Goal: Task Accomplishment & Management: Use online tool/utility

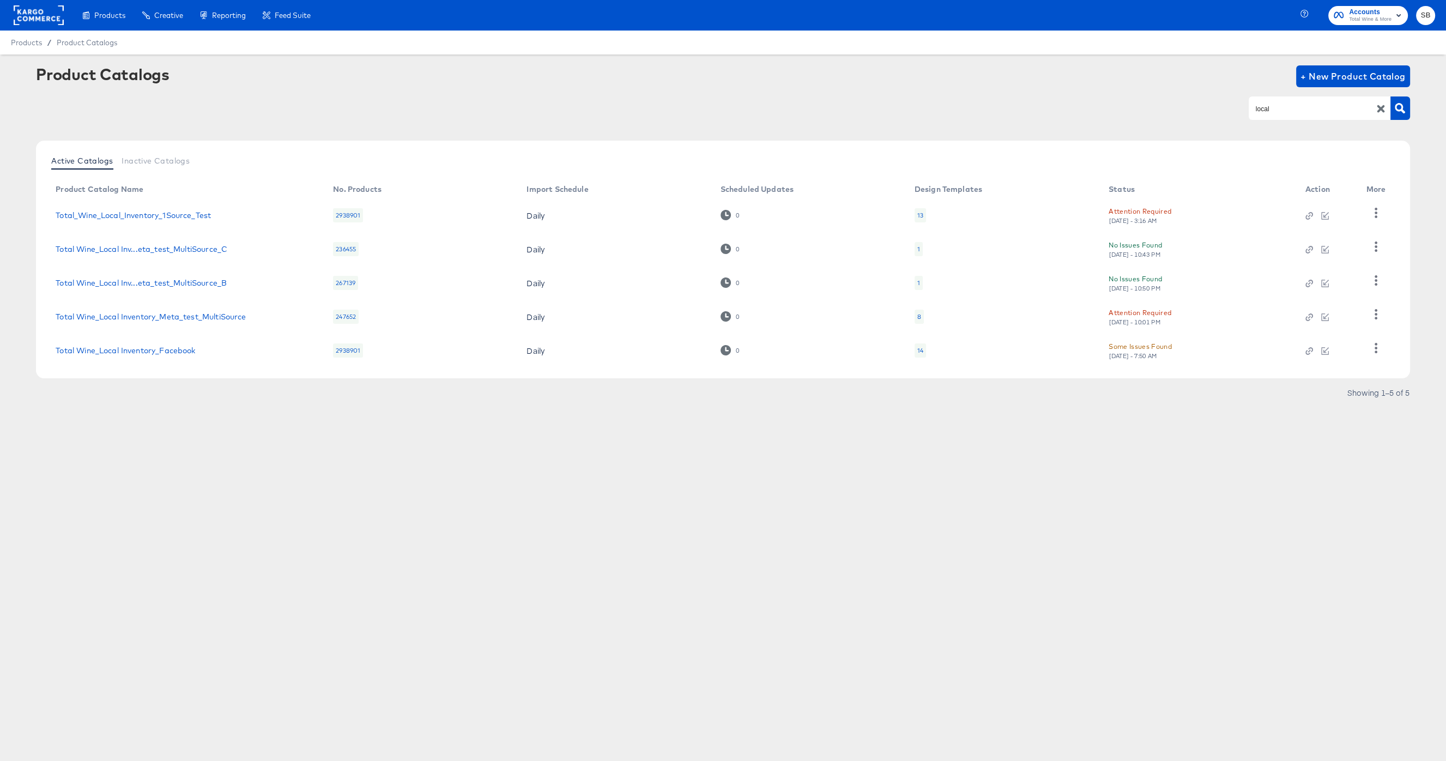
click at [1255, 32] on div "Products / Product Catalogs" at bounding box center [723, 43] width 1446 height 24
click at [33, 19] on rect at bounding box center [39, 15] width 50 height 20
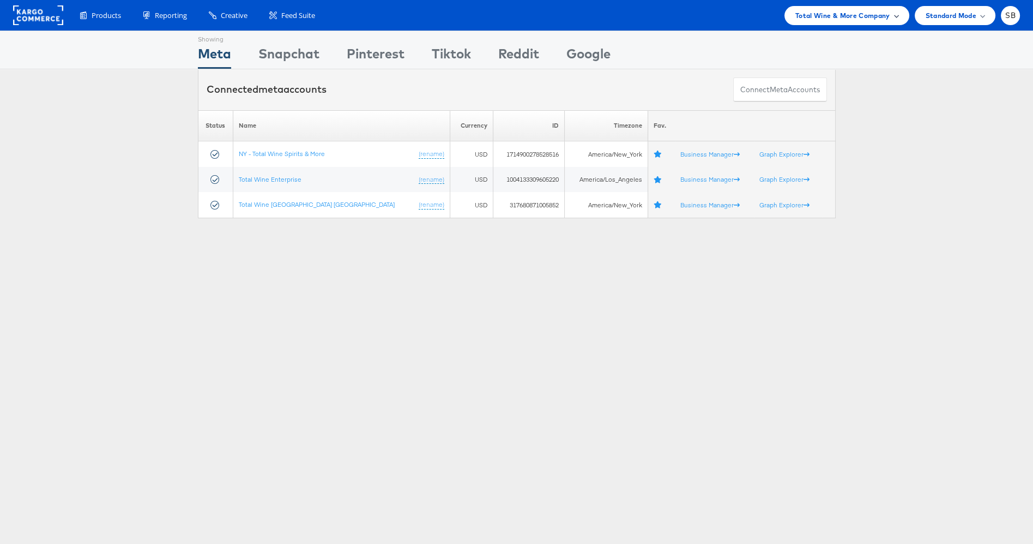
click at [858, 16] on span "Total Wine & More Company" at bounding box center [842, 15] width 95 height 11
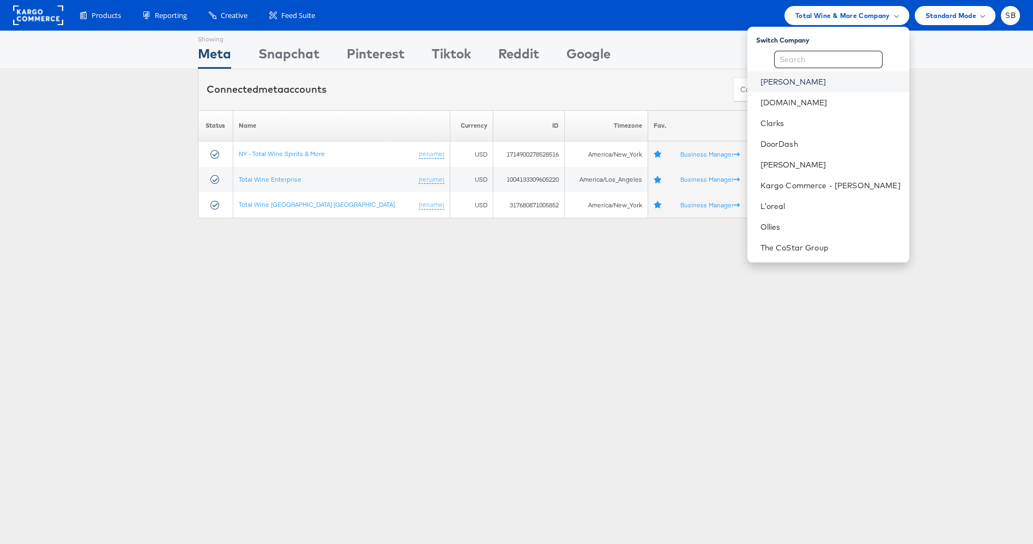
click at [794, 83] on link "[PERSON_NAME]" at bounding box center [831, 81] width 140 height 11
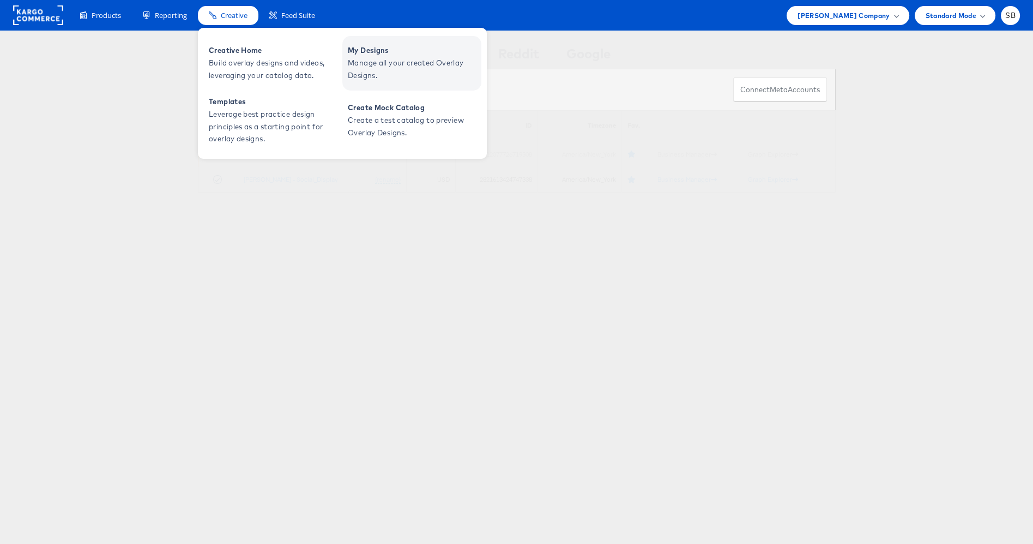
click at [402, 66] on span "Manage all your created Overlay Designs." at bounding box center [413, 69] width 131 height 25
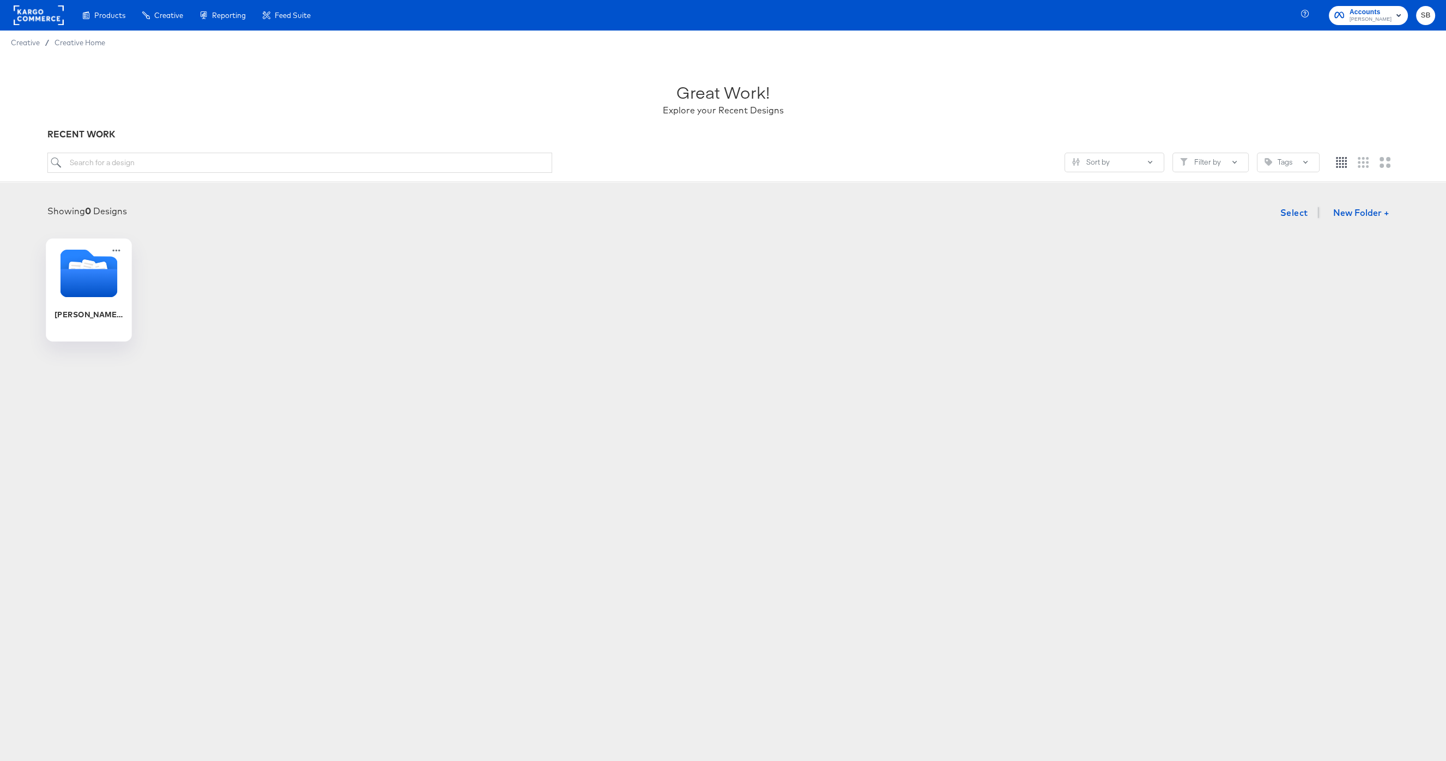
drag, startPoint x: 107, startPoint y: 293, endPoint x: 93, endPoint y: 289, distance: 14.2
click at [107, 293] on icon "Folder" at bounding box center [88, 283] width 57 height 28
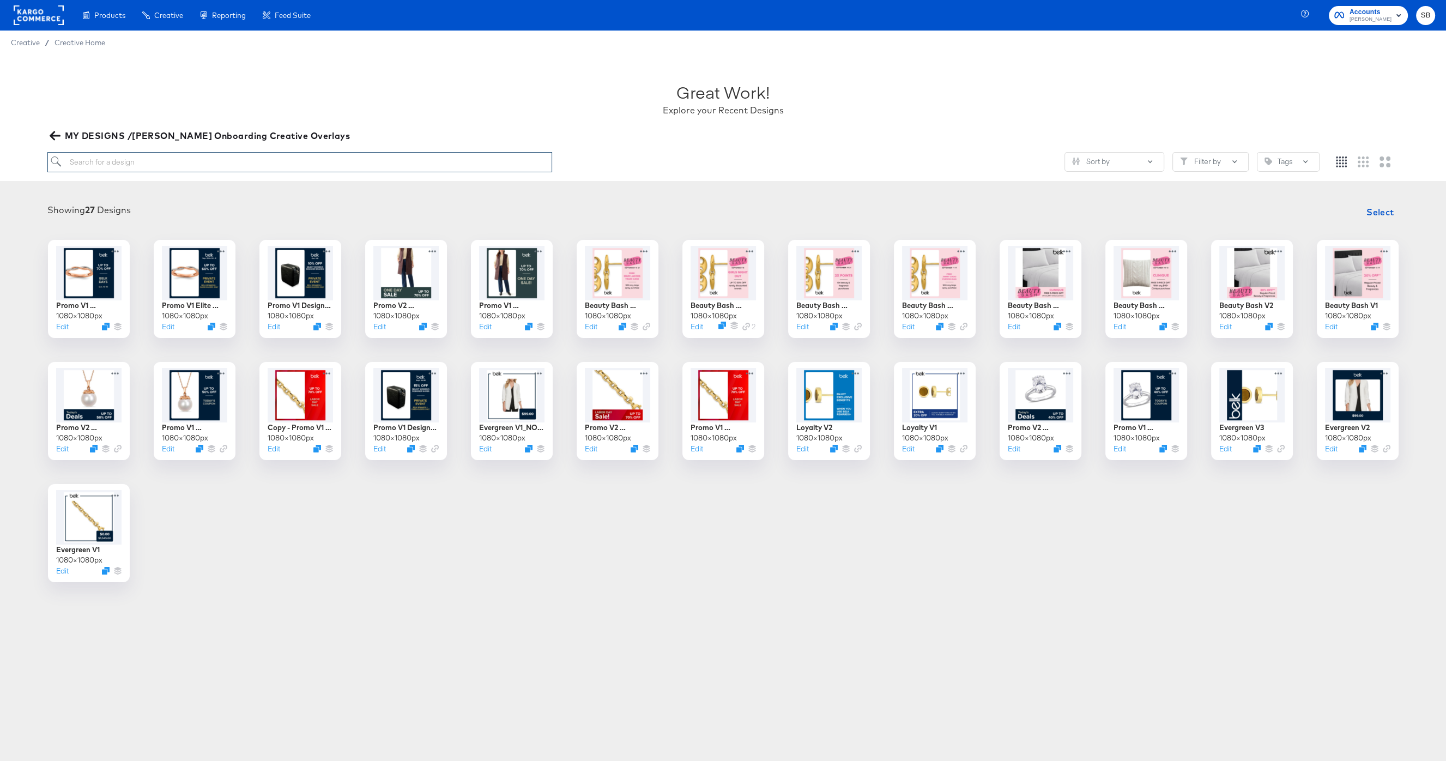
click at [222, 155] on input "search" at bounding box center [299, 162] width 504 height 20
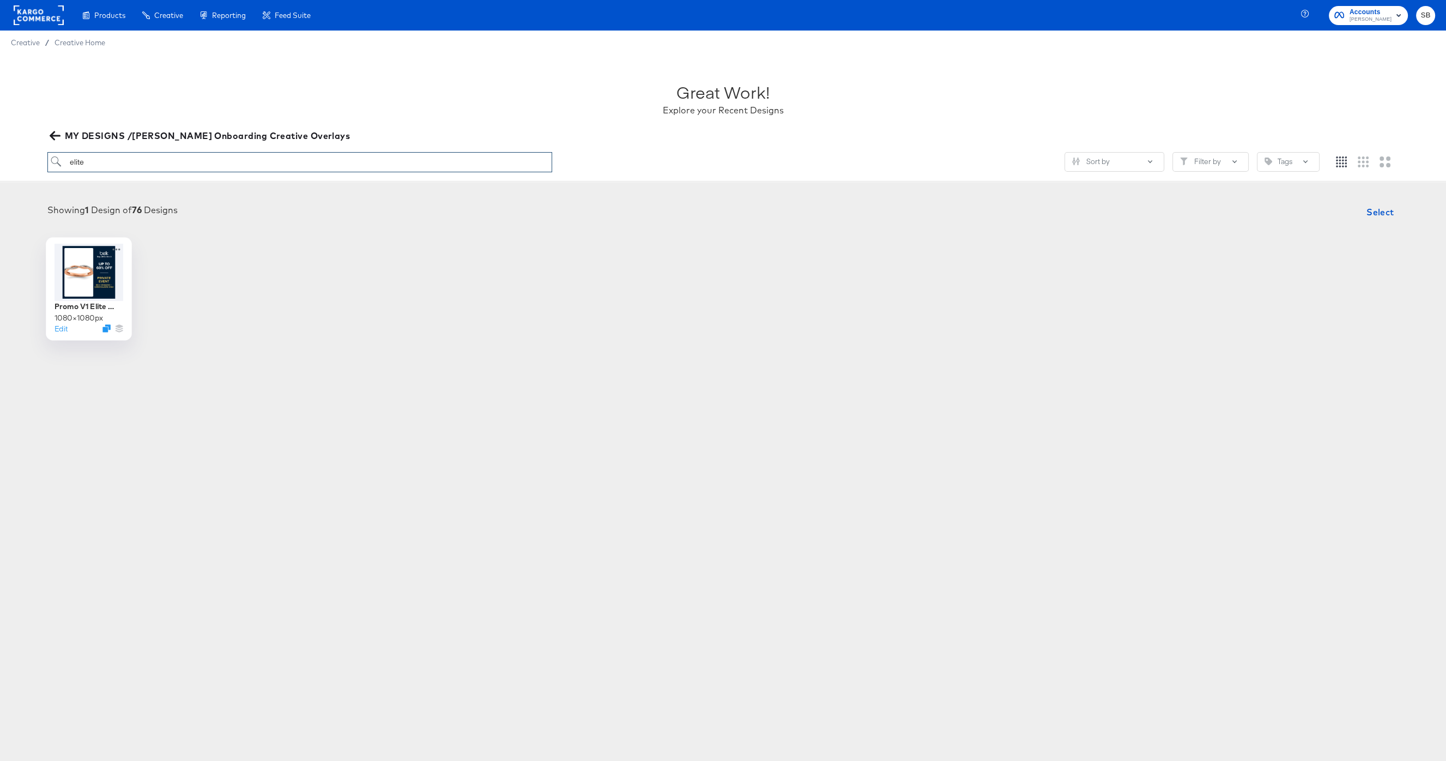
type input "elite"
click at [66, 281] on div at bounding box center [89, 272] width 69 height 57
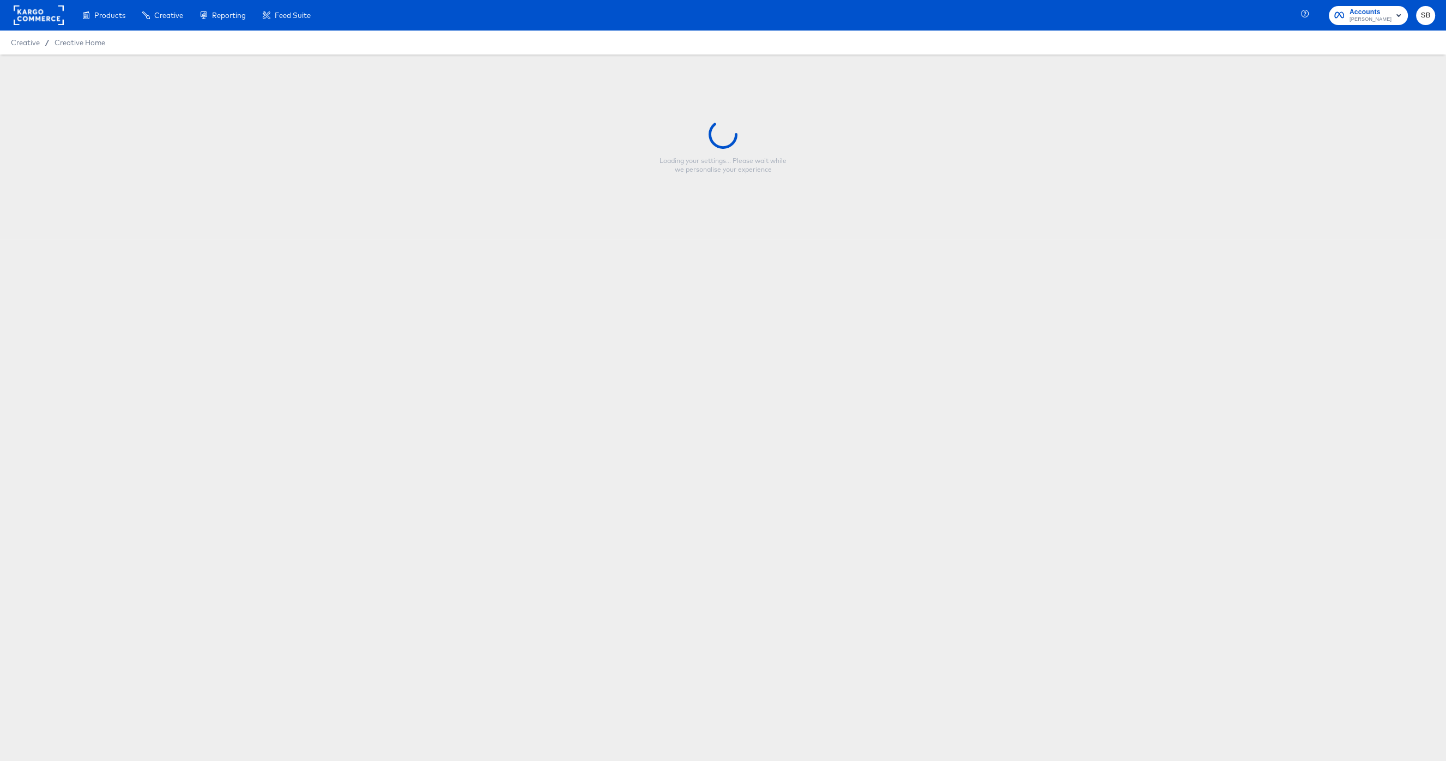
type input "Promo V1 Elite Days"
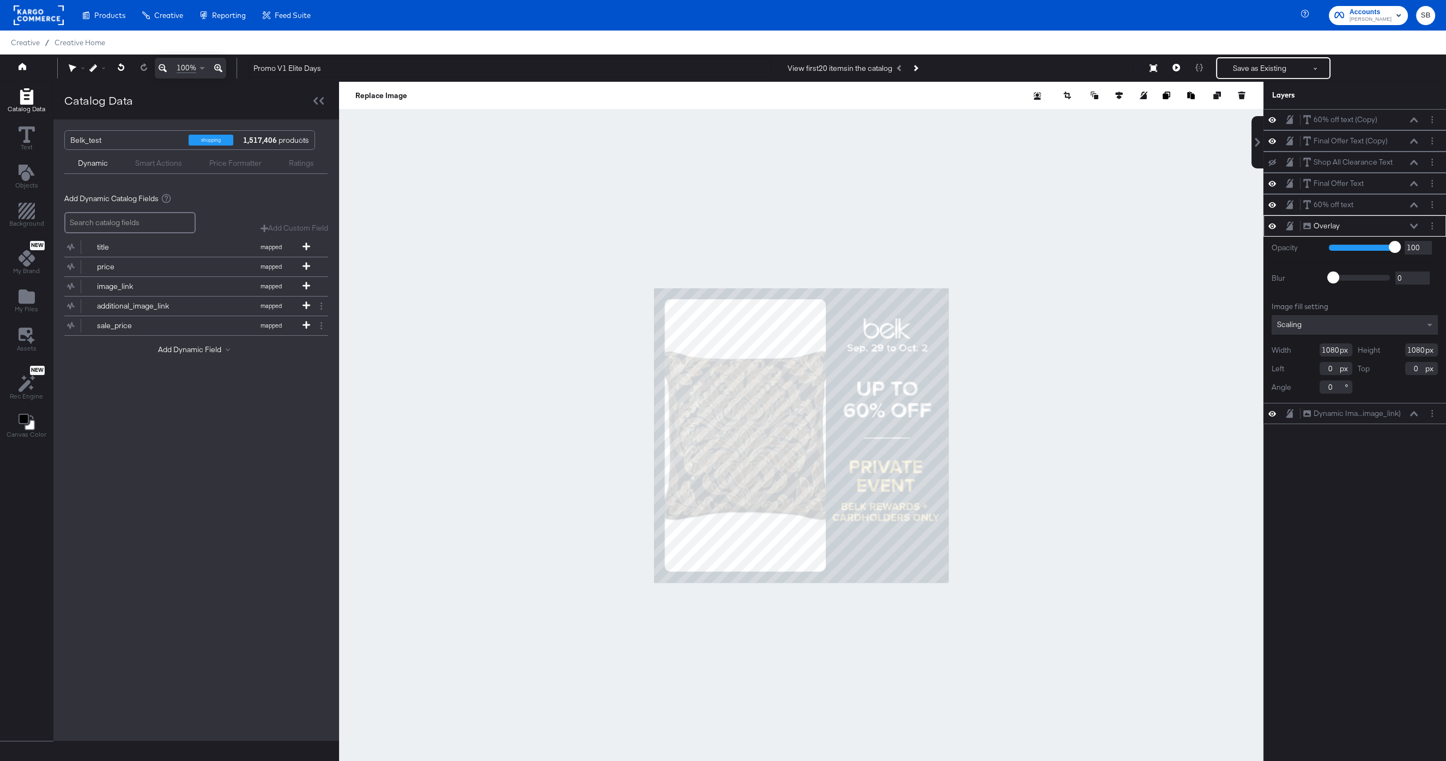
click at [1004, 453] on div at bounding box center [801, 435] width 925 height 707
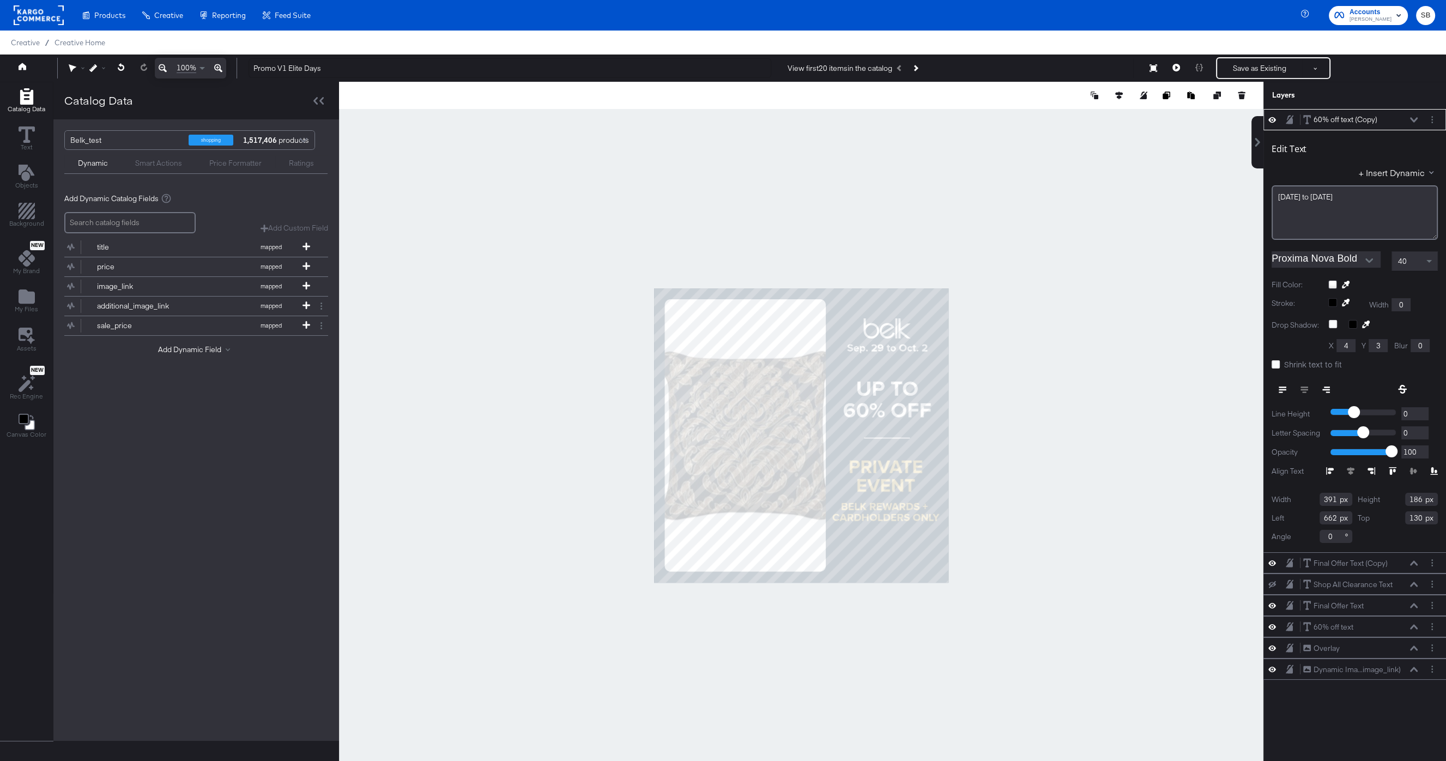
click at [1003, 377] on div at bounding box center [801, 435] width 925 height 707
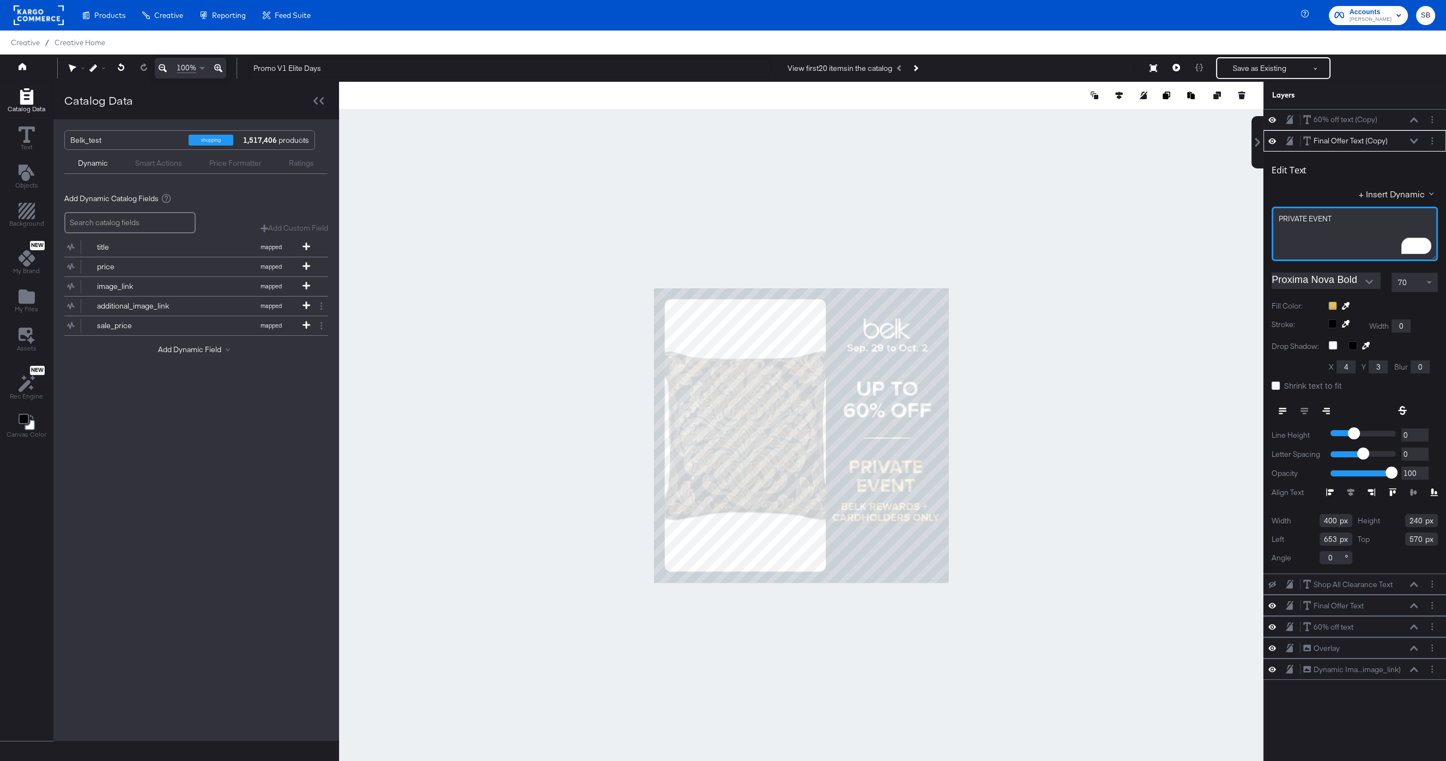
drag, startPoint x: 1335, startPoint y: 217, endPoint x: 1274, endPoint y: 216, distance: 61.6
click at [1274, 216] on div "PRIVATE EVENT" at bounding box center [1355, 234] width 166 height 55
click at [1337, 216] on div "PRIVATE EVENT" at bounding box center [1355, 219] width 152 height 10
click at [1209, 316] on div at bounding box center [801, 435] width 925 height 707
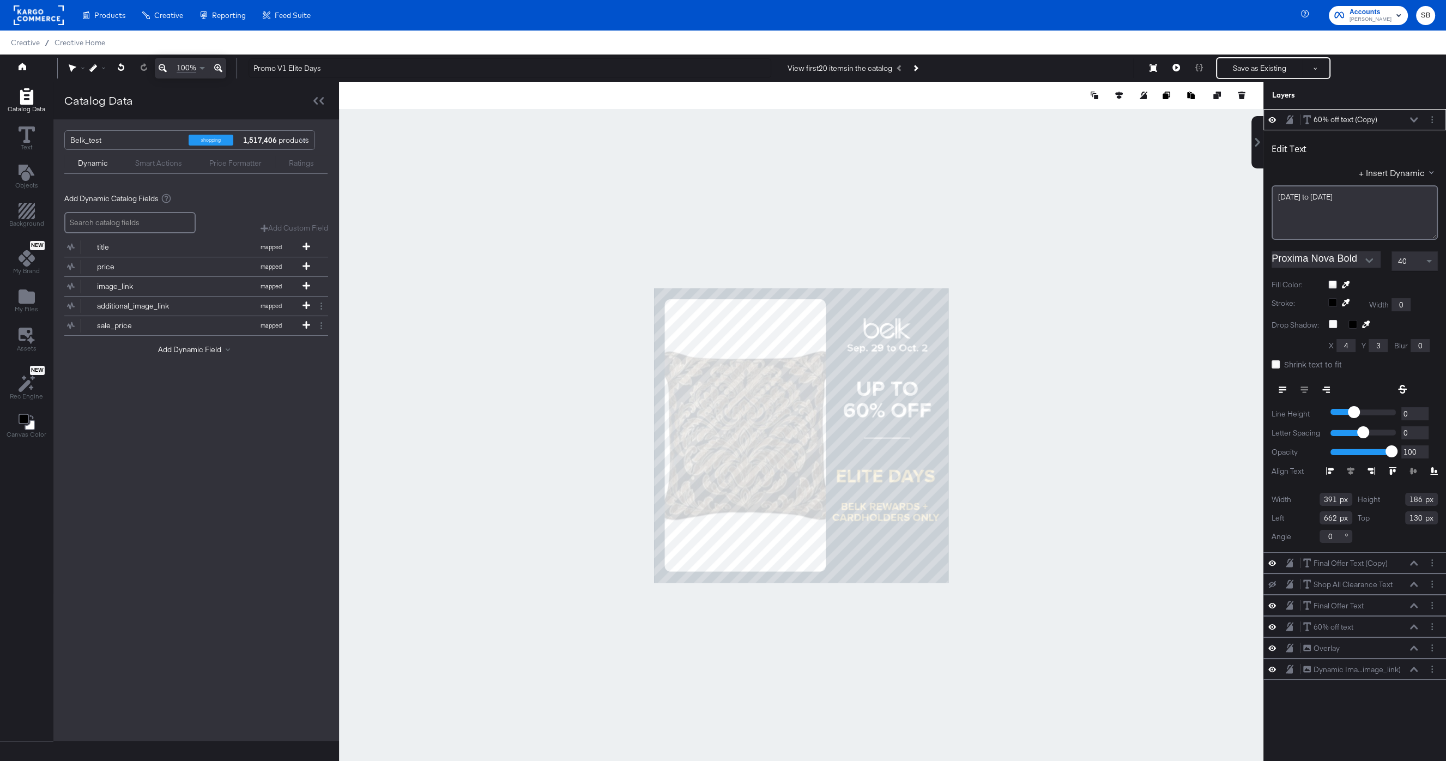
type input "131"
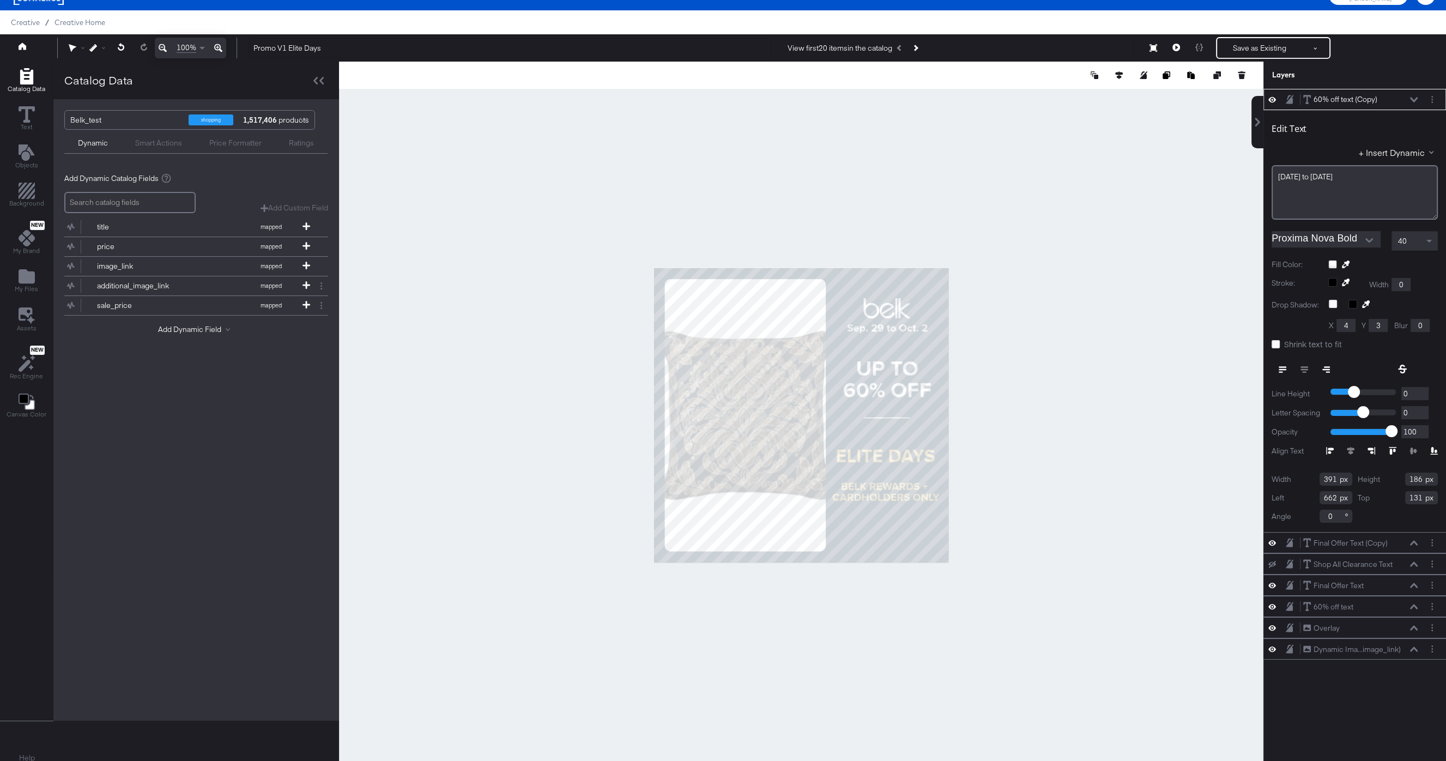
scroll to position [28, 0]
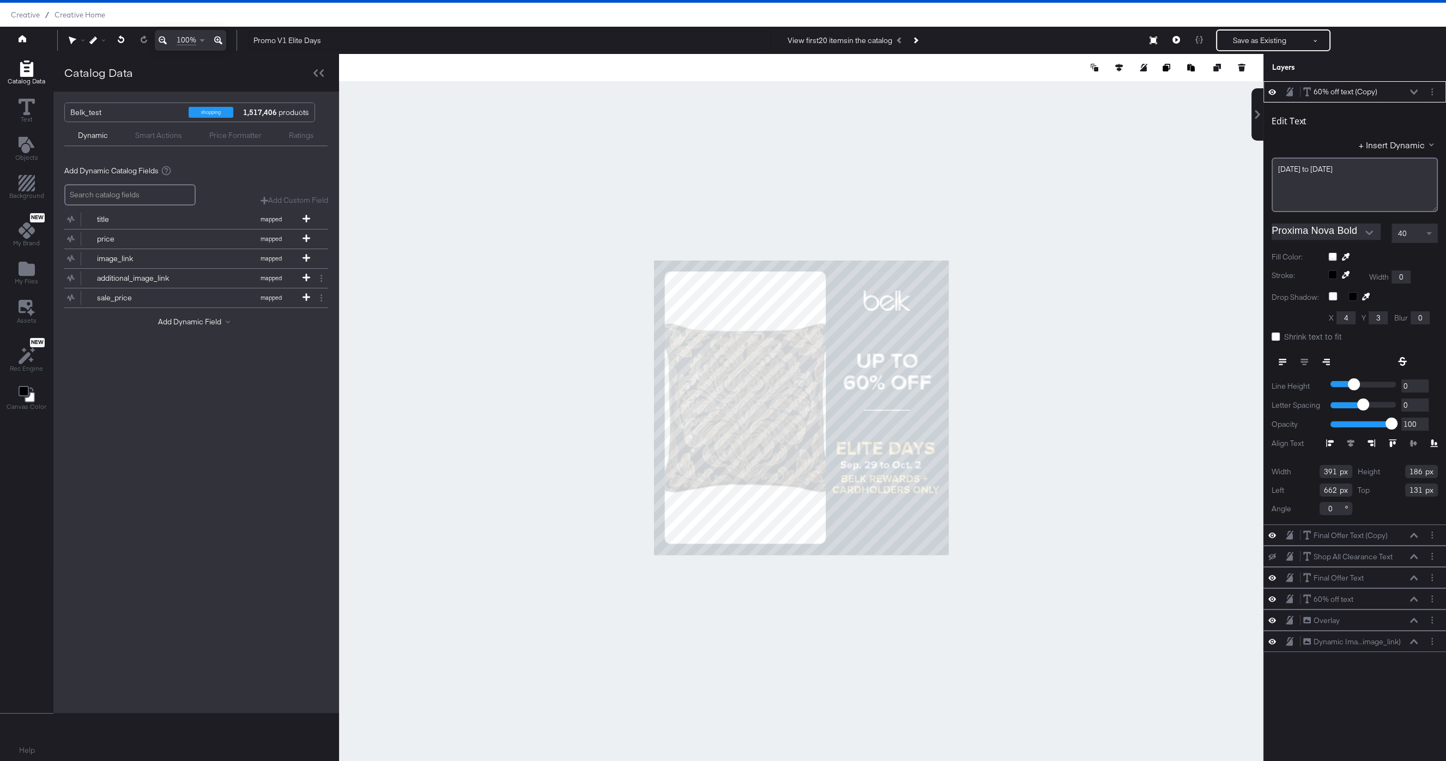
type input "638"
type input "661"
drag, startPoint x: 1046, startPoint y: 461, endPoint x: 984, endPoint y: 499, distance: 72.2
click at [1046, 461] on div at bounding box center [801, 407] width 925 height 707
type input "665"
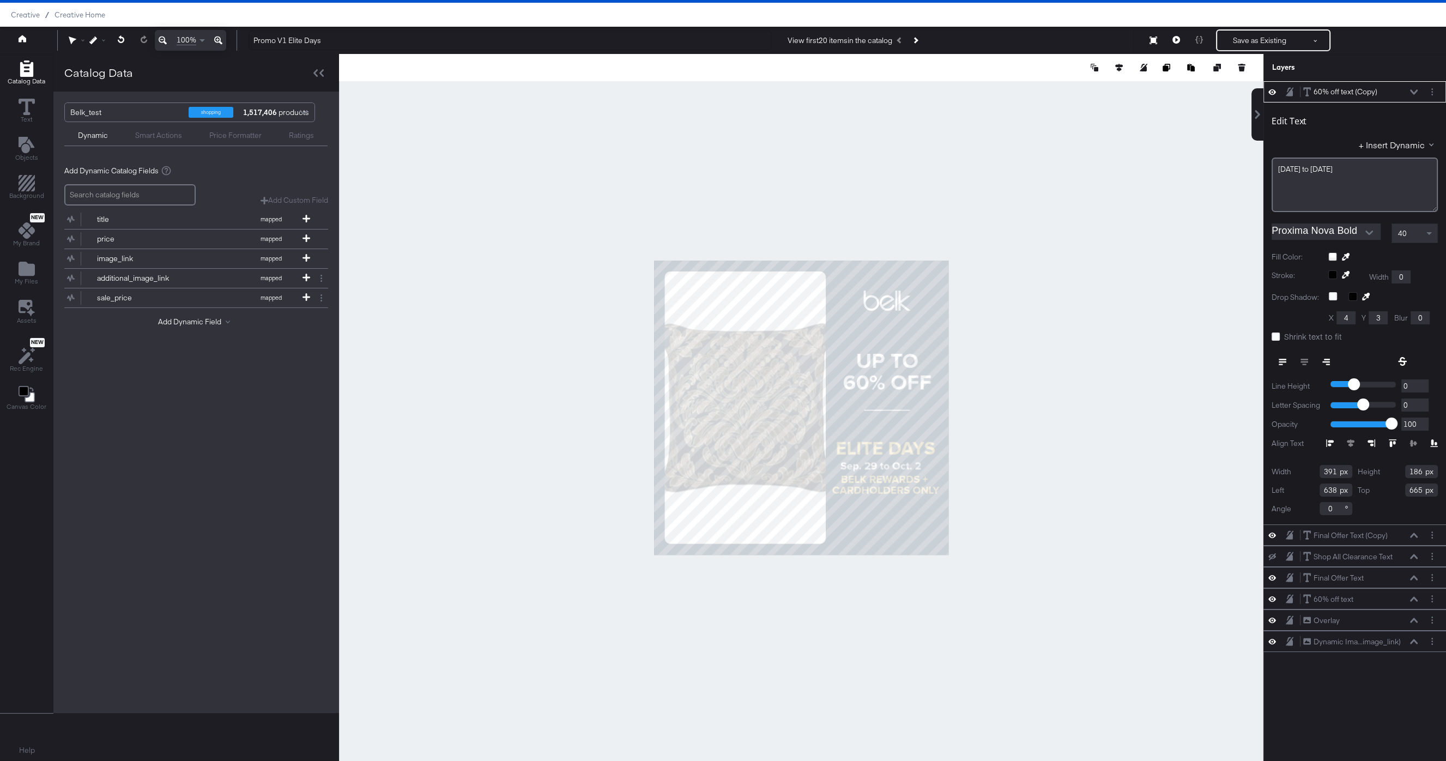
click at [955, 496] on div at bounding box center [801, 407] width 925 height 707
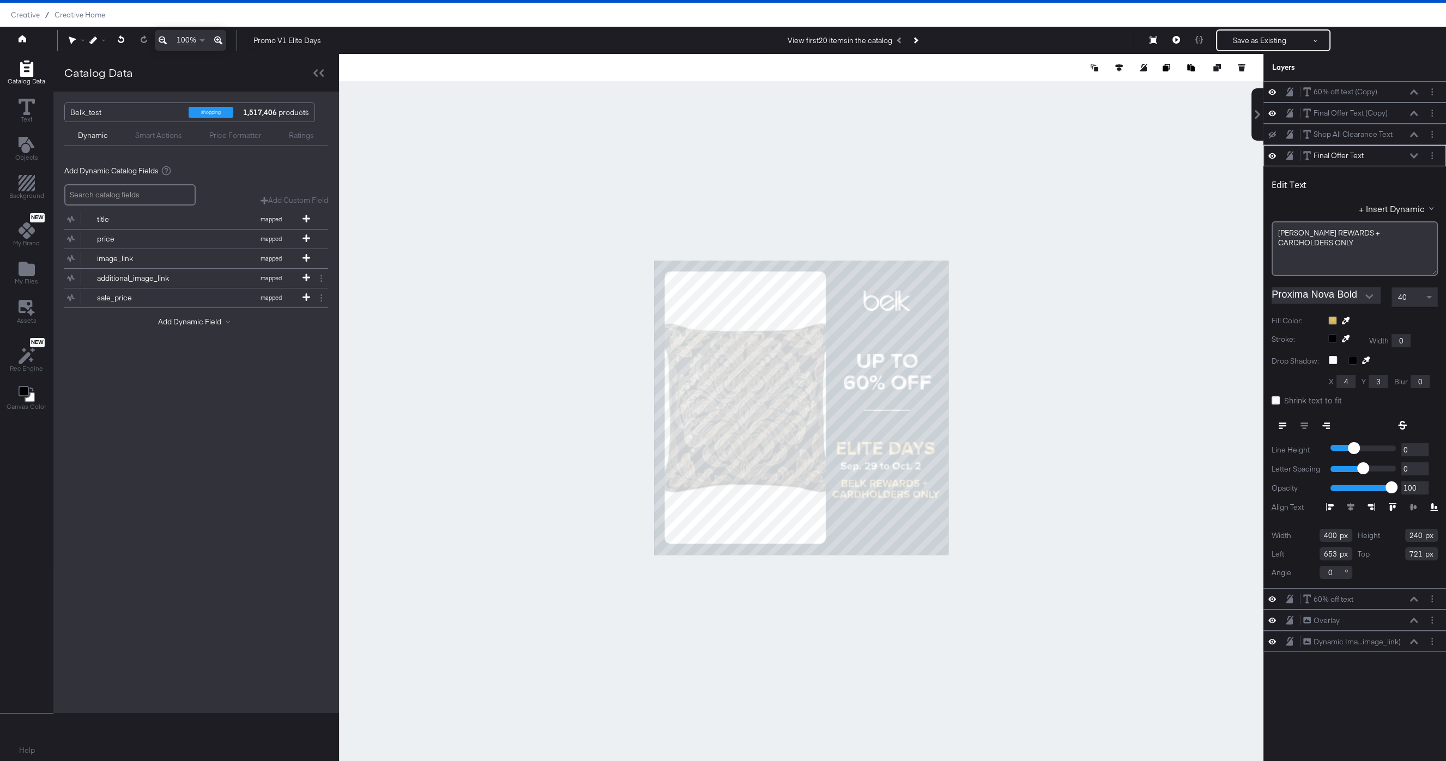
type input "722"
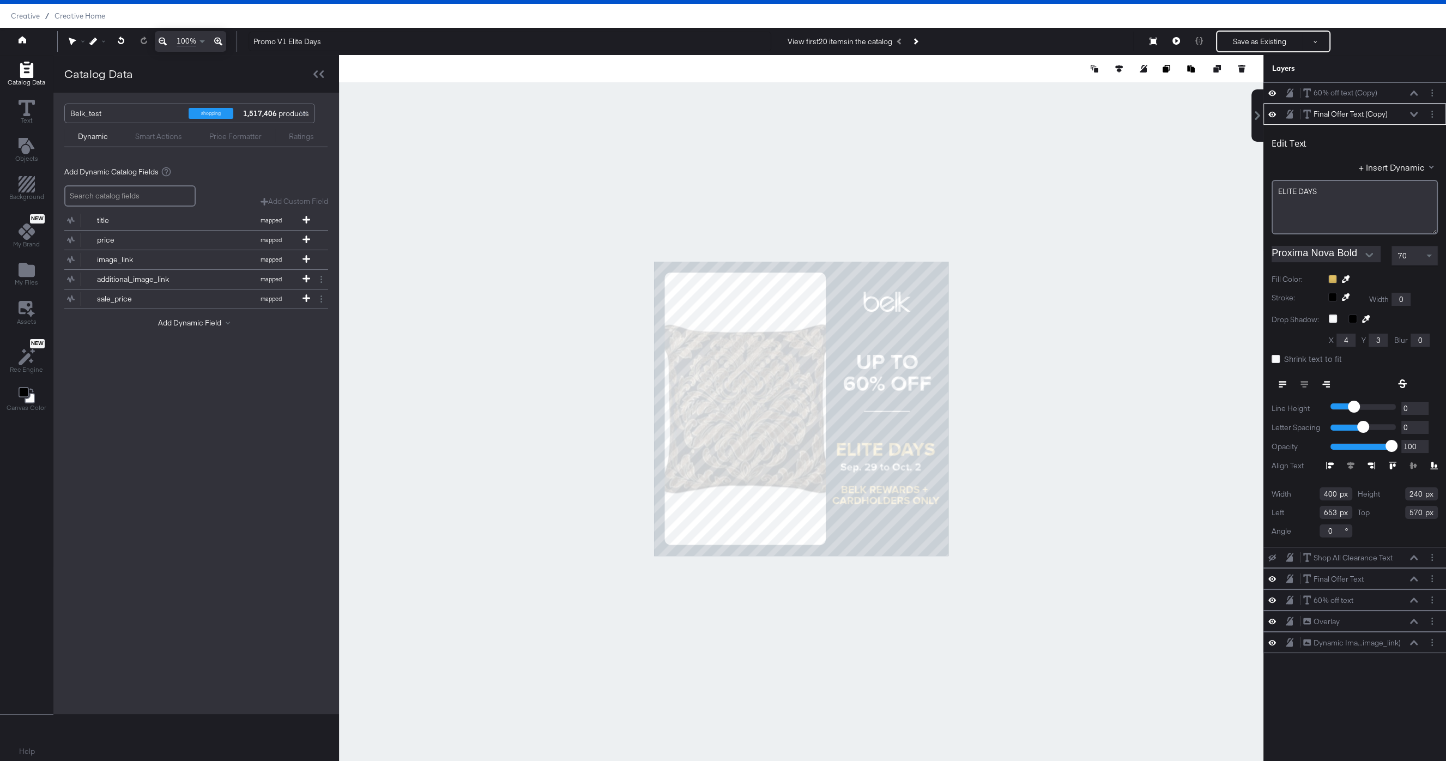
click at [1346, 275] on icon at bounding box center [1346, 279] width 8 height 8
click at [861, 389] on div at bounding box center [802, 408] width 924 height 707
click at [997, 425] on div at bounding box center [801, 408] width 925 height 707
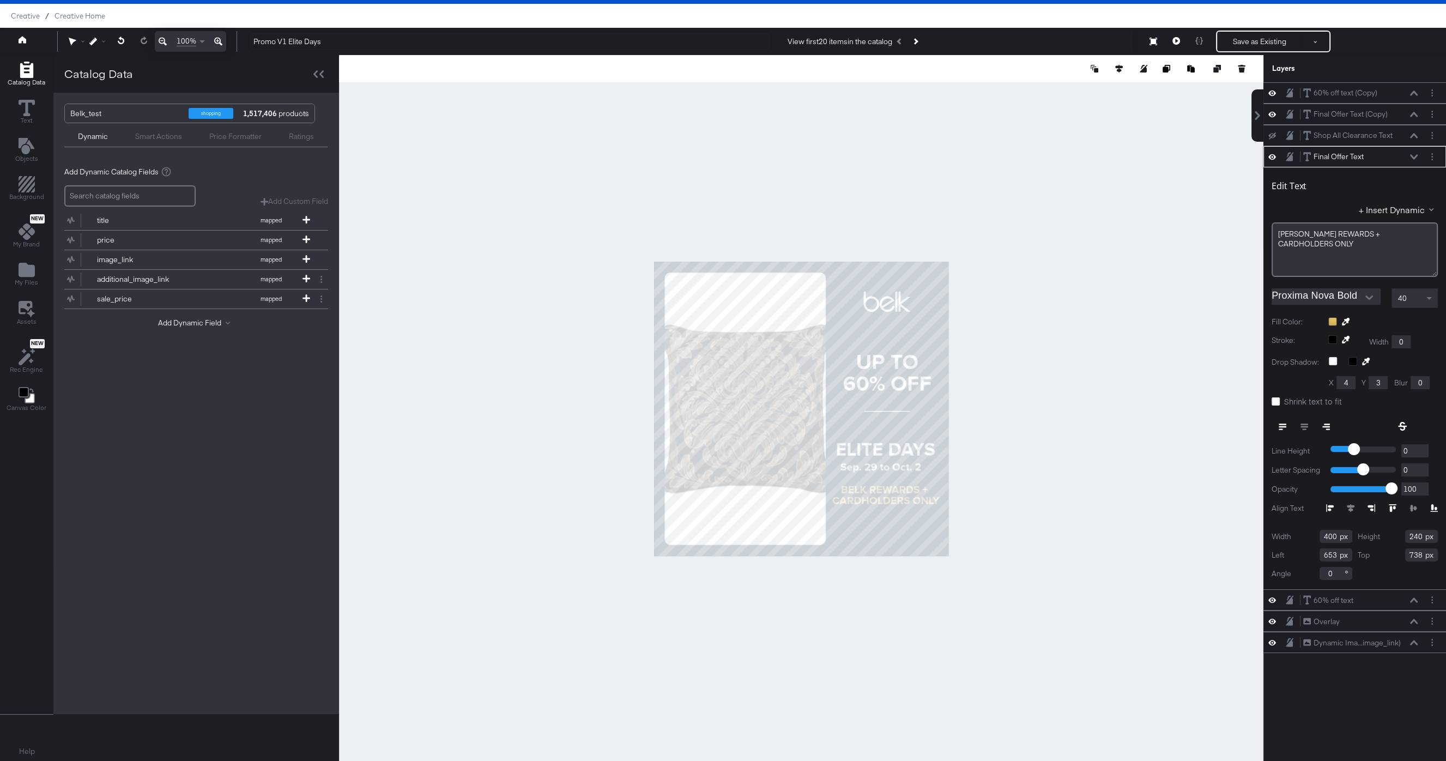
click at [1344, 321] on icon at bounding box center [1346, 322] width 8 height 8
click at [897, 453] on div at bounding box center [802, 408] width 924 height 707
click at [1053, 432] on div at bounding box center [801, 408] width 925 height 707
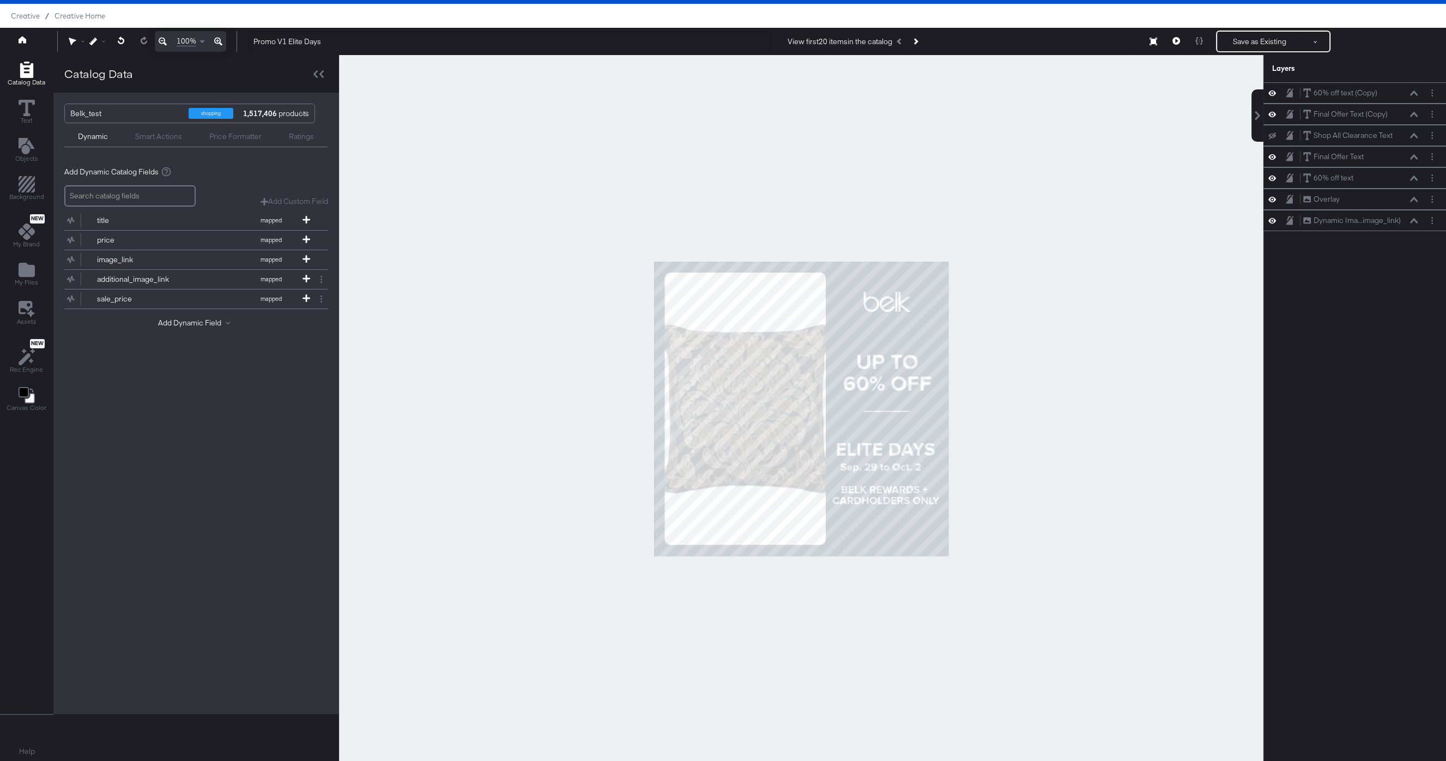
drag, startPoint x: 1179, startPoint y: 80, endPoint x: 1153, endPoint y: 120, distance: 48.8
click at [1179, 79] on div at bounding box center [801, 408] width 925 height 707
click at [1175, 42] on icon at bounding box center [1177, 41] width 8 height 8
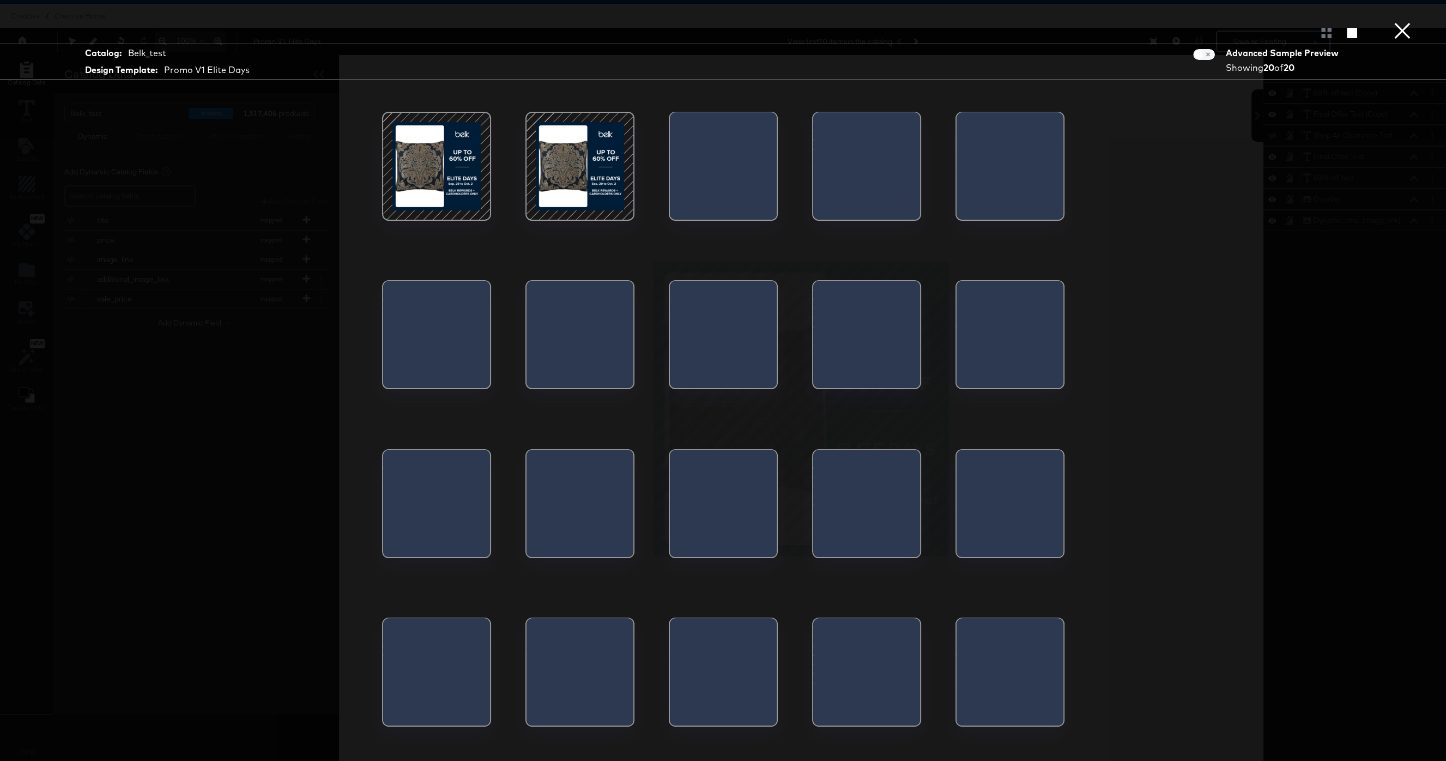
click at [460, 178] on div at bounding box center [436, 166] width 93 height 93
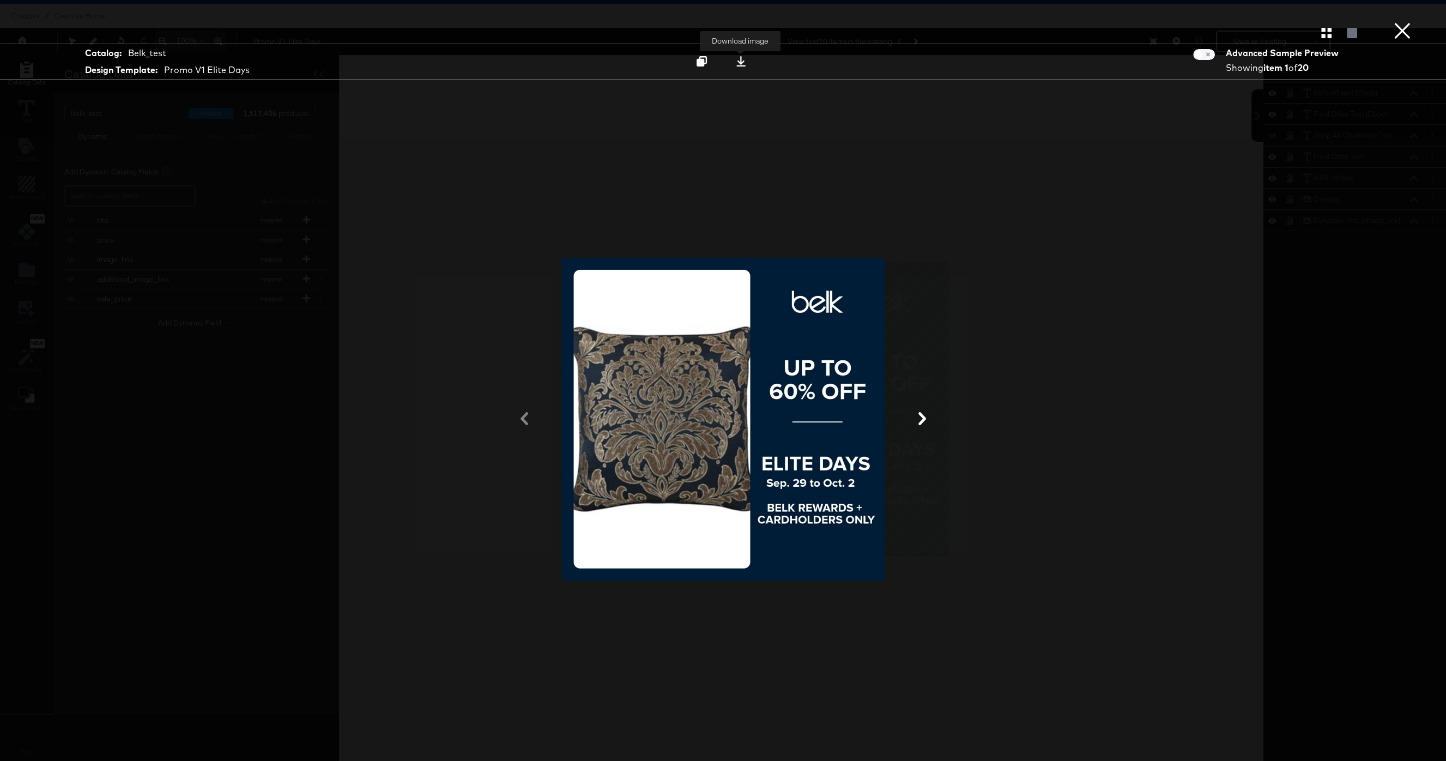
click at [732, 61] on button at bounding box center [741, 62] width 34 height 20
click at [1404, 22] on button "×" at bounding box center [1403, 11] width 22 height 22
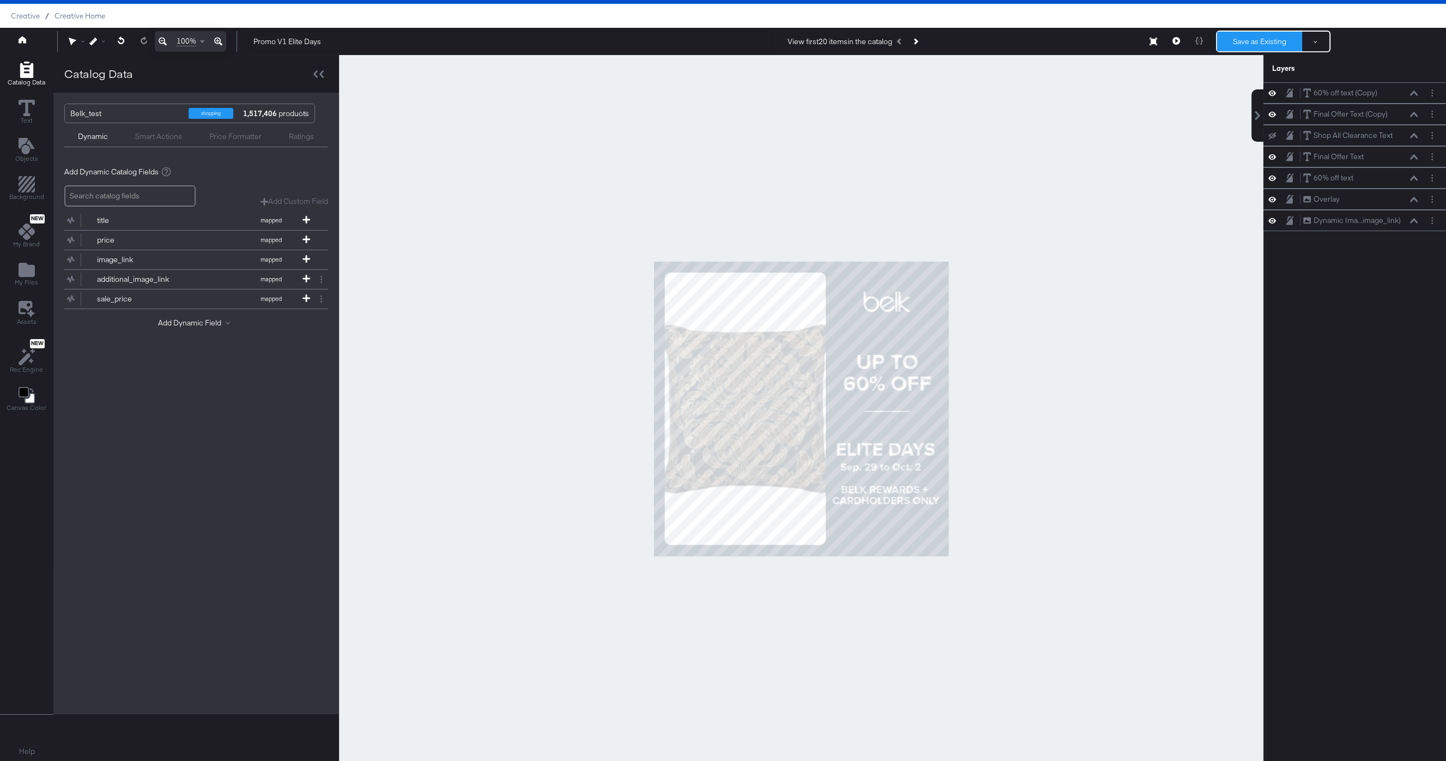
click at [1248, 43] on button "Save as Existing" at bounding box center [1259, 42] width 85 height 20
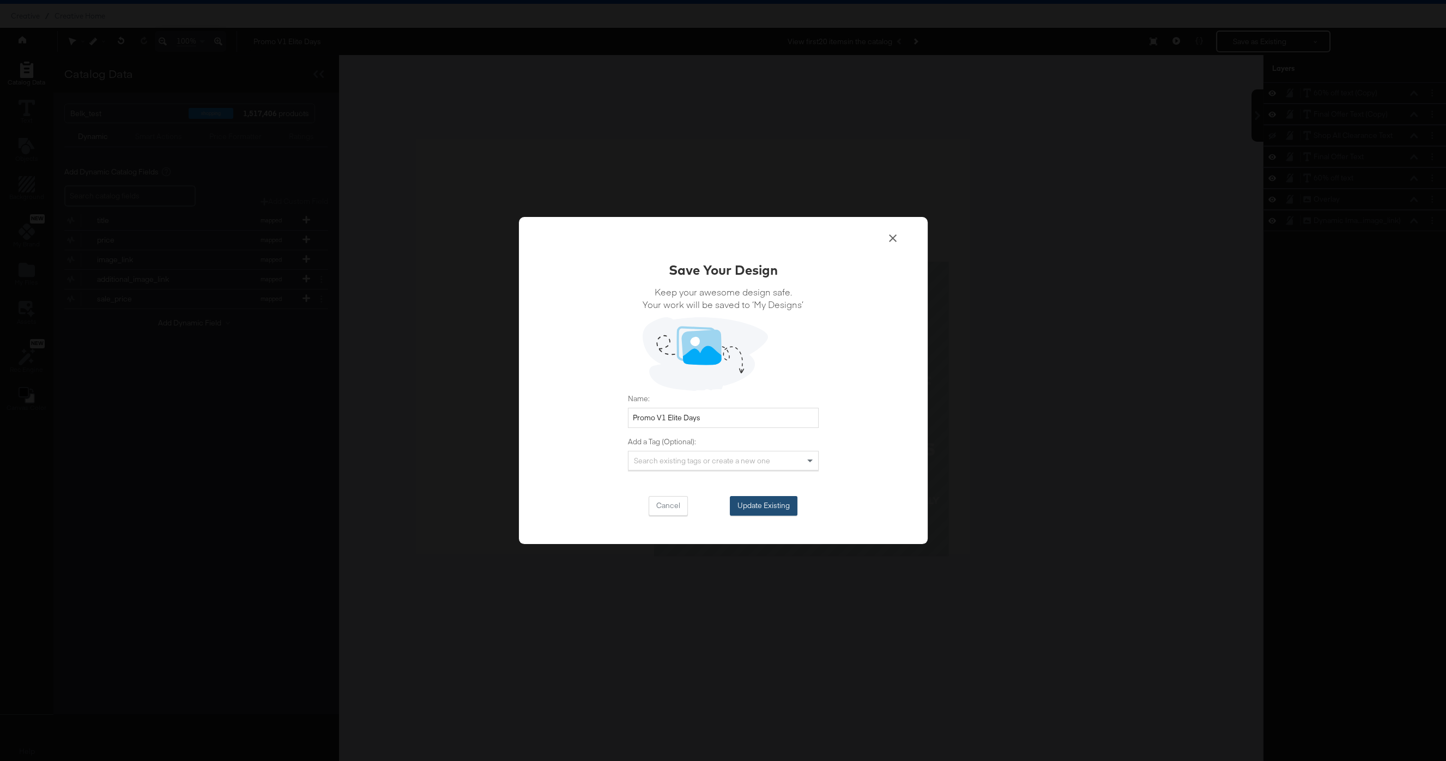
click at [762, 503] on button "Update Existing" at bounding box center [764, 506] width 68 height 20
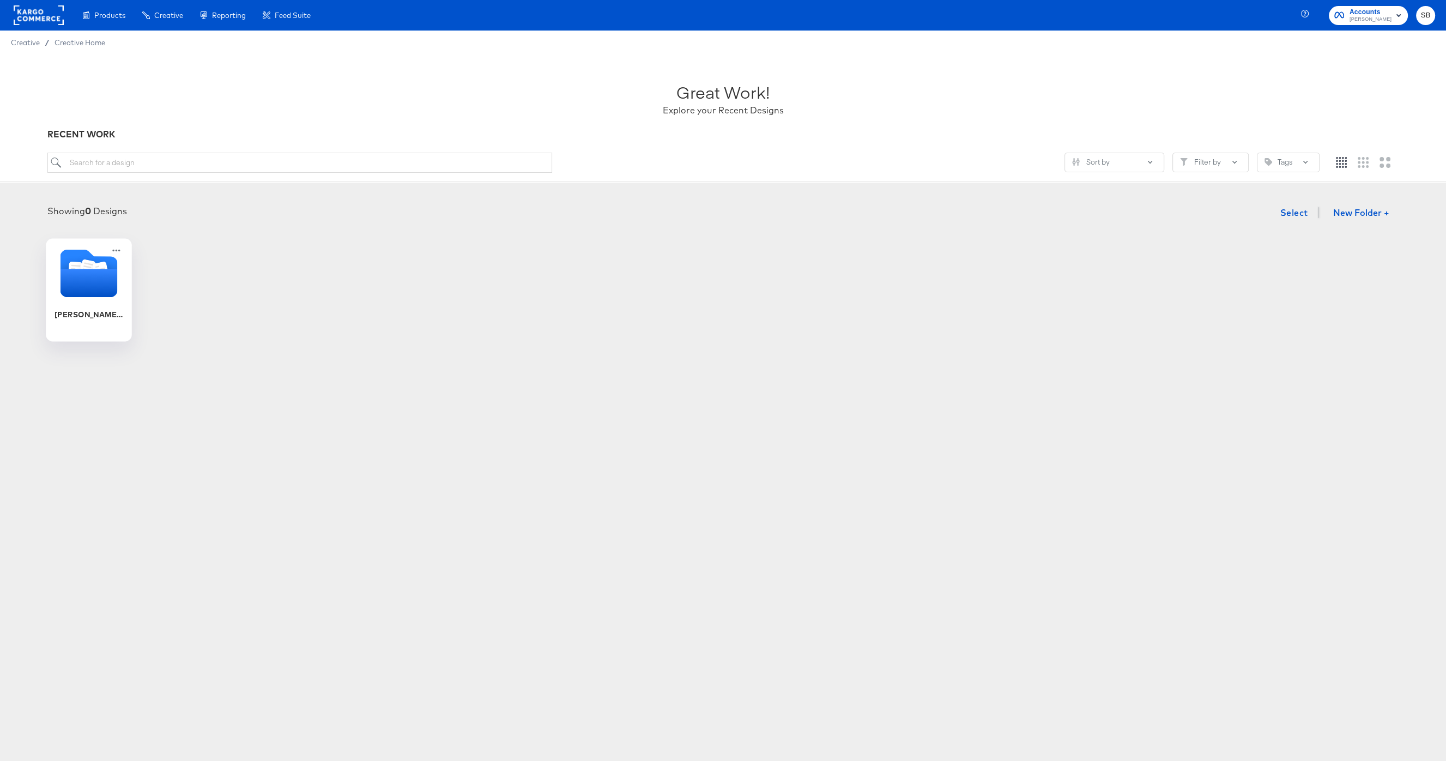
click at [98, 285] on icon "Folder" at bounding box center [88, 283] width 57 height 28
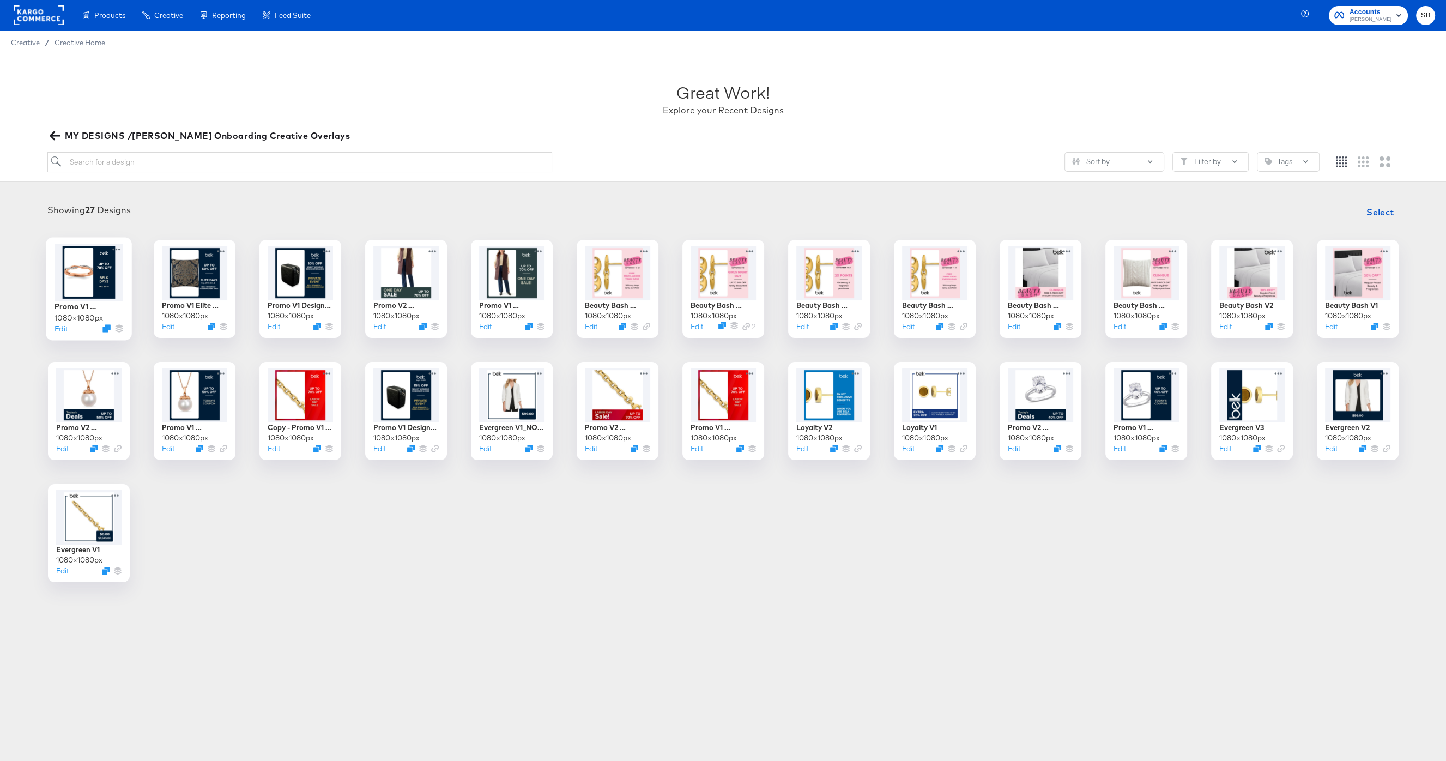
click at [86, 291] on div at bounding box center [89, 272] width 69 height 57
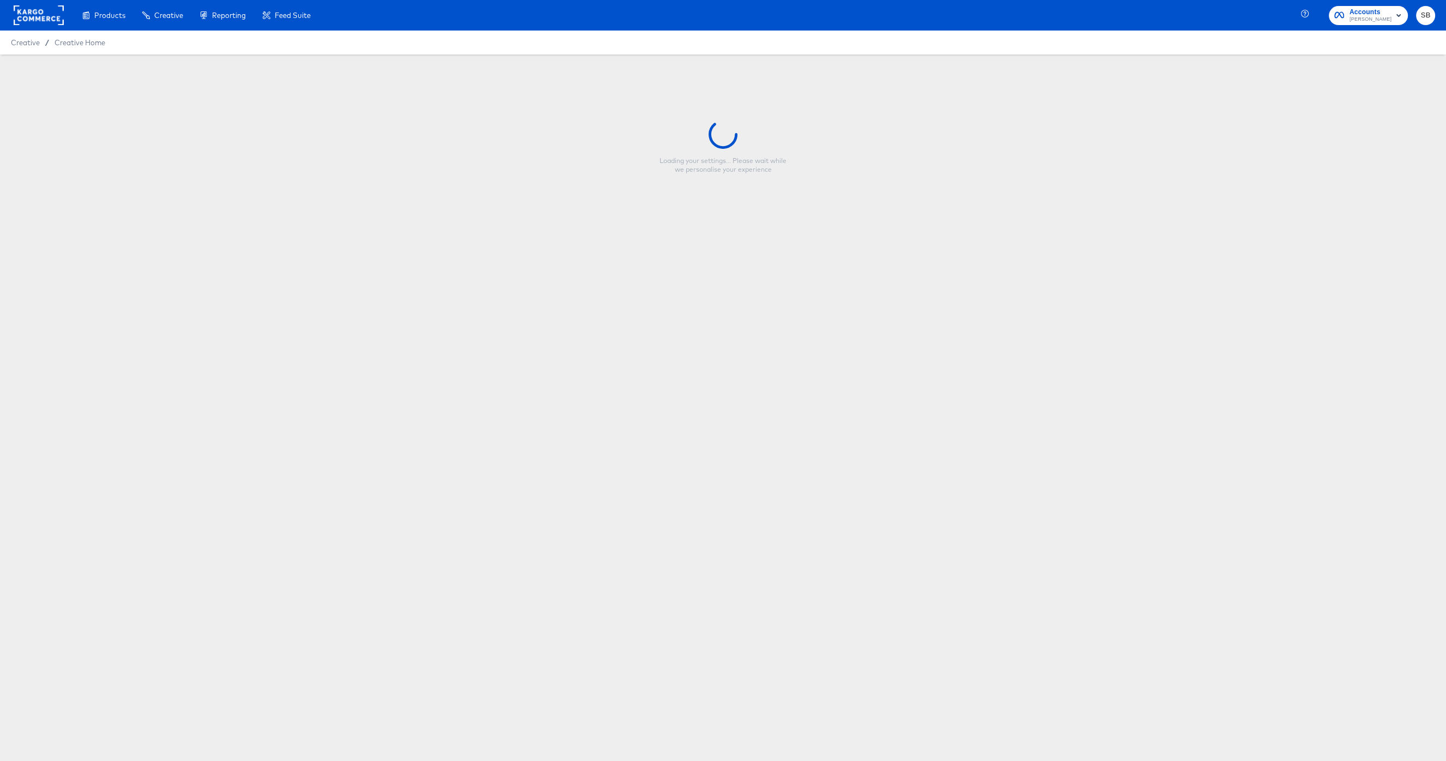
type input "Promo V1 Evergreen_Belk Days"
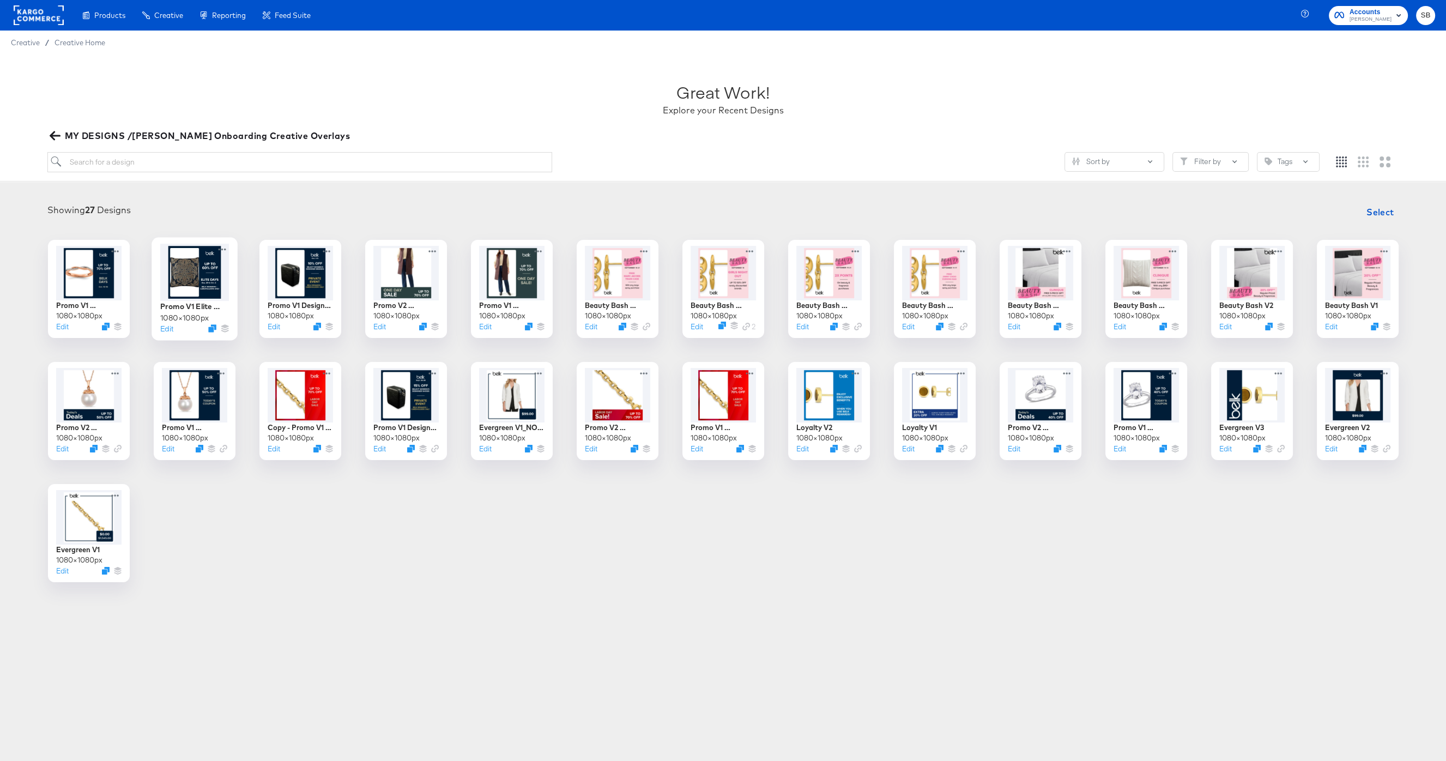
click at [215, 284] on div at bounding box center [194, 272] width 69 height 57
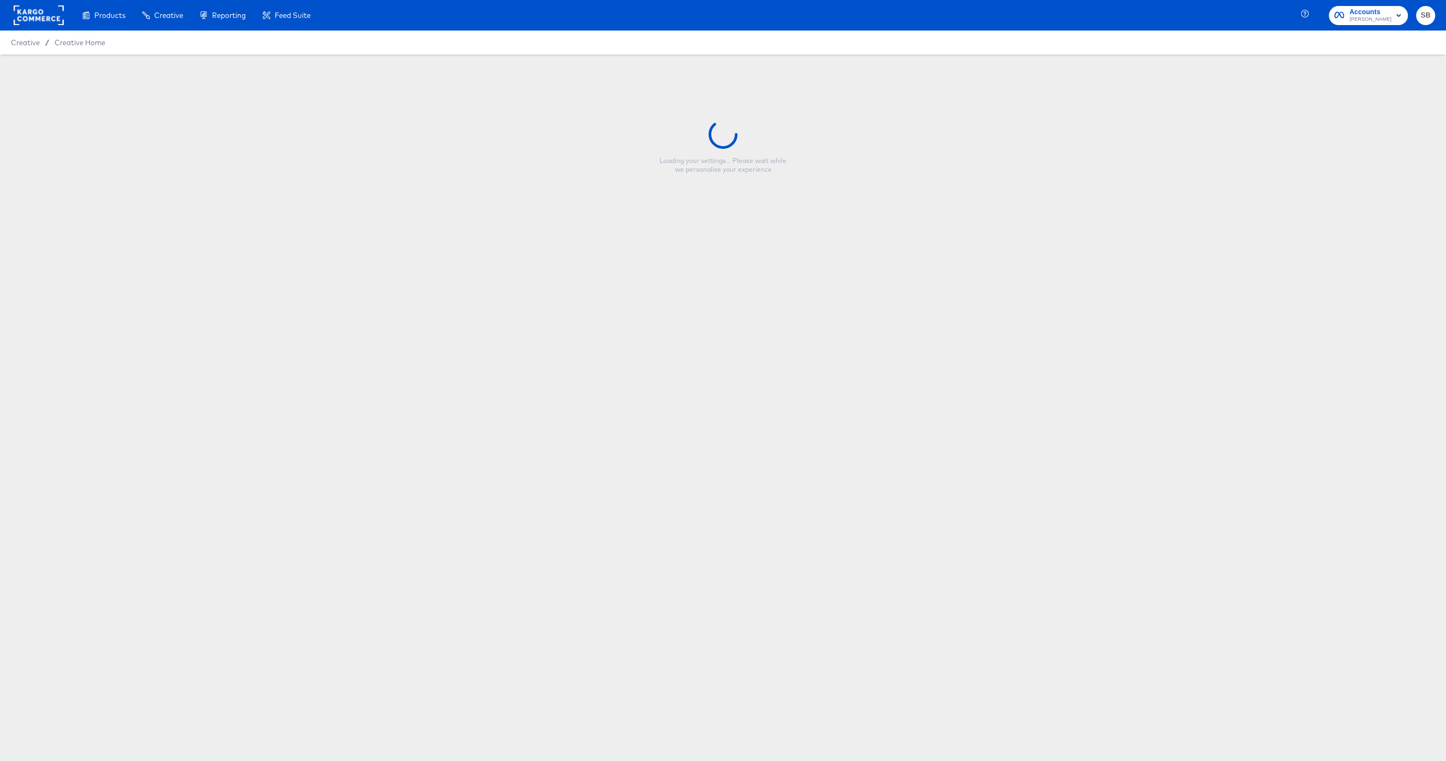
type input "Promo V1 Elite Days"
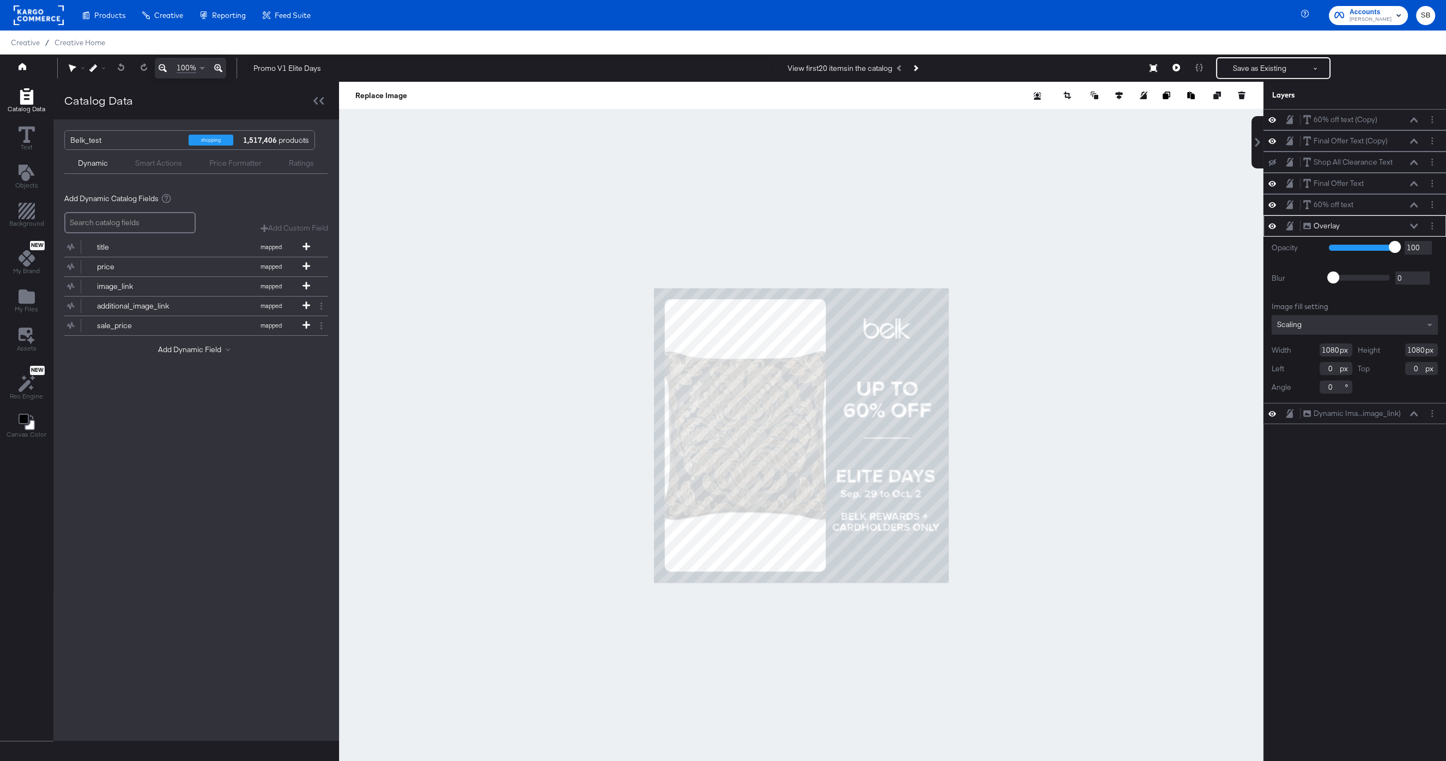
click at [1106, 377] on div at bounding box center [801, 435] width 925 height 707
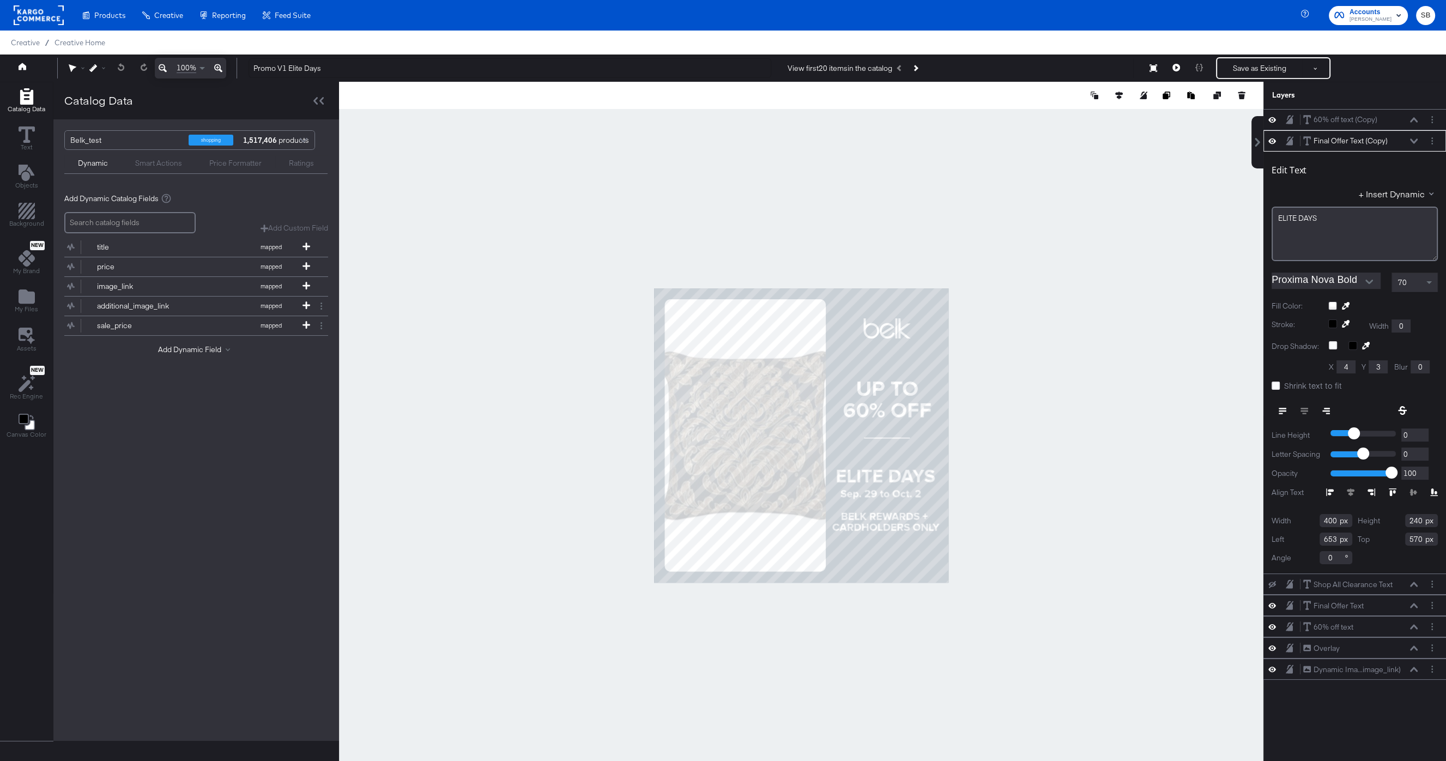
click at [1343, 304] on icon at bounding box center [1346, 306] width 8 height 8
click at [1347, 306] on icon at bounding box center [1346, 306] width 8 height 8
click at [1347, 303] on icon at bounding box center [1346, 306] width 8 height 8
click at [477, 437] on div at bounding box center [802, 435] width 924 height 707
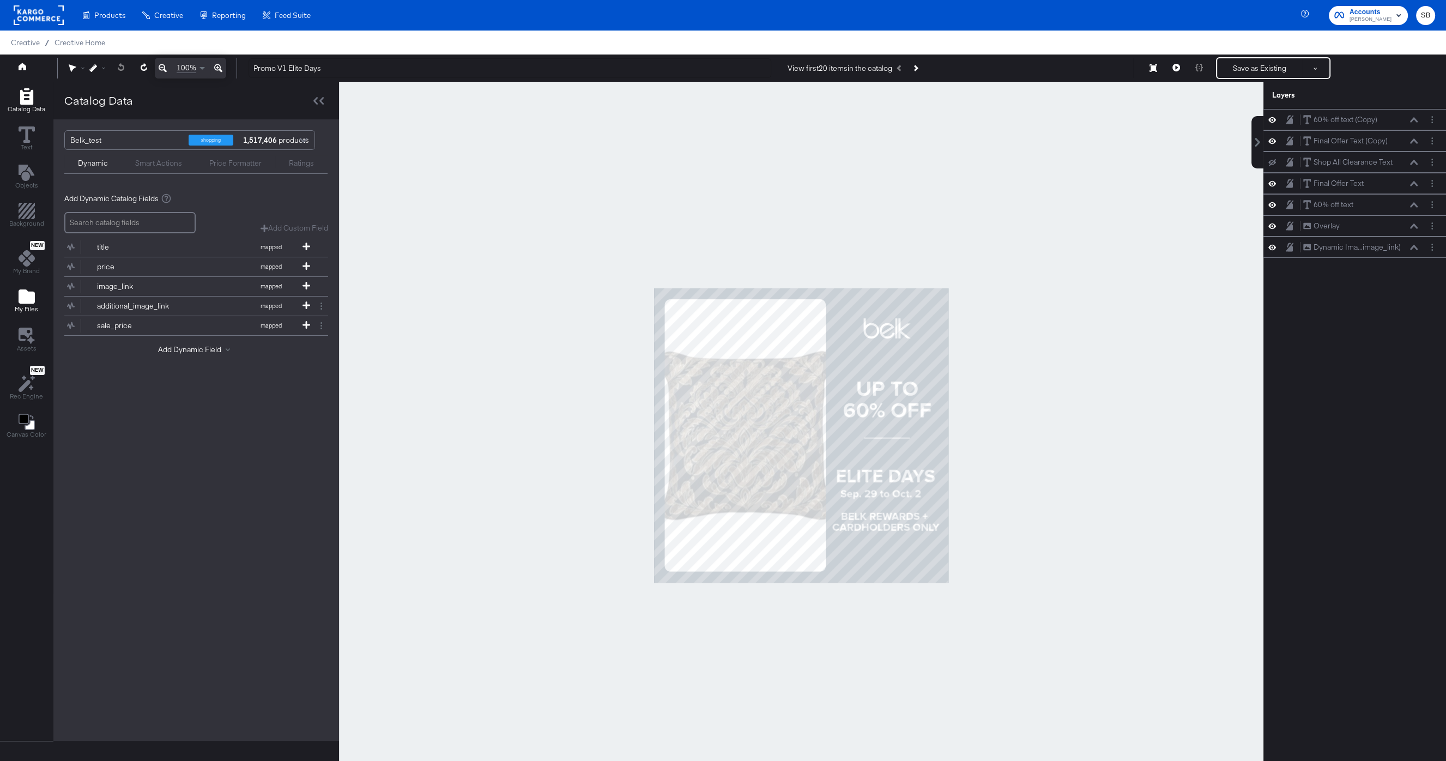
click at [24, 301] on icon "Add Files" at bounding box center [27, 296] width 16 height 14
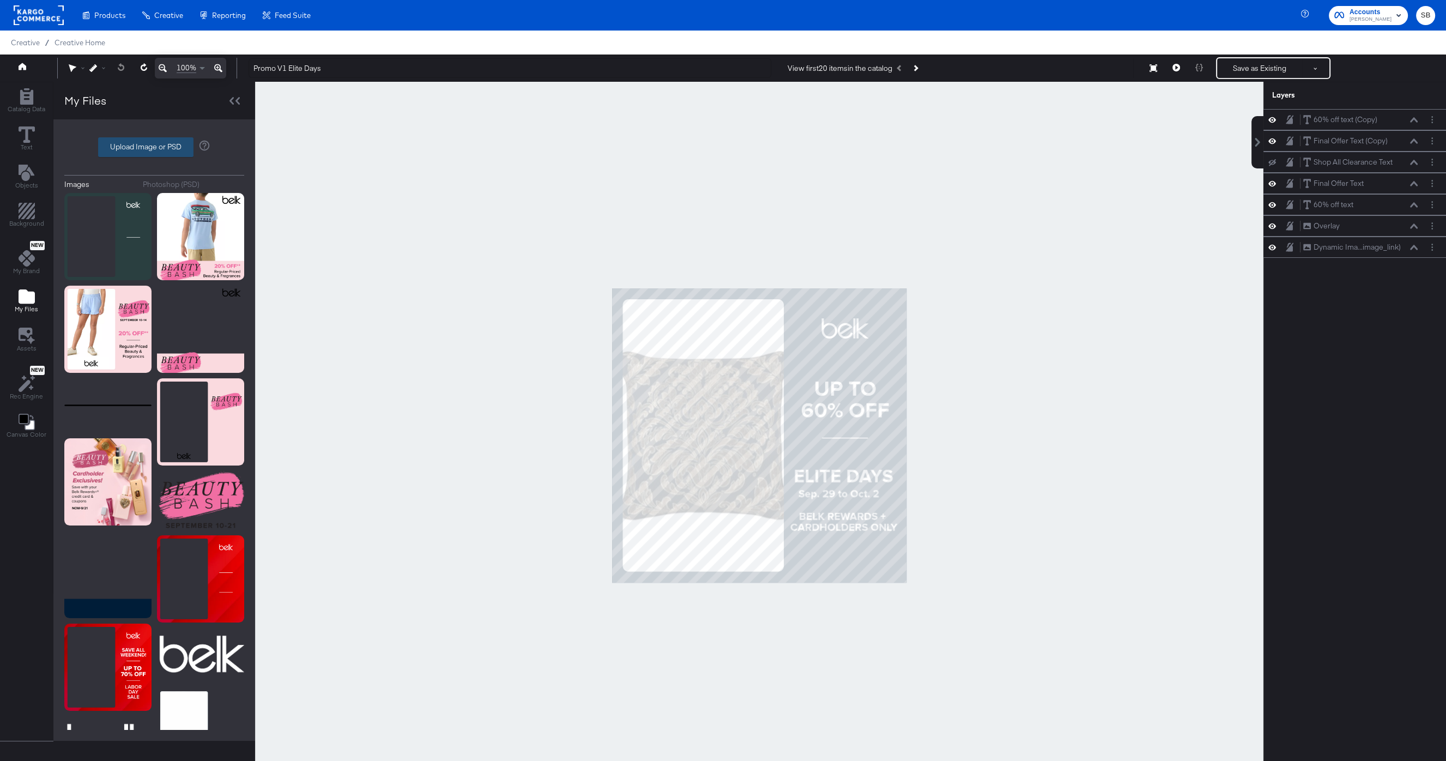
click at [142, 143] on label "Upload Image or PSD" at bounding box center [146, 147] width 94 height 19
click at [154, 147] on input "Upload Image or PSD" at bounding box center [154, 147] width 0 height 0
type input "C:\fakepath\Screenshot [DATE] 161416.png"
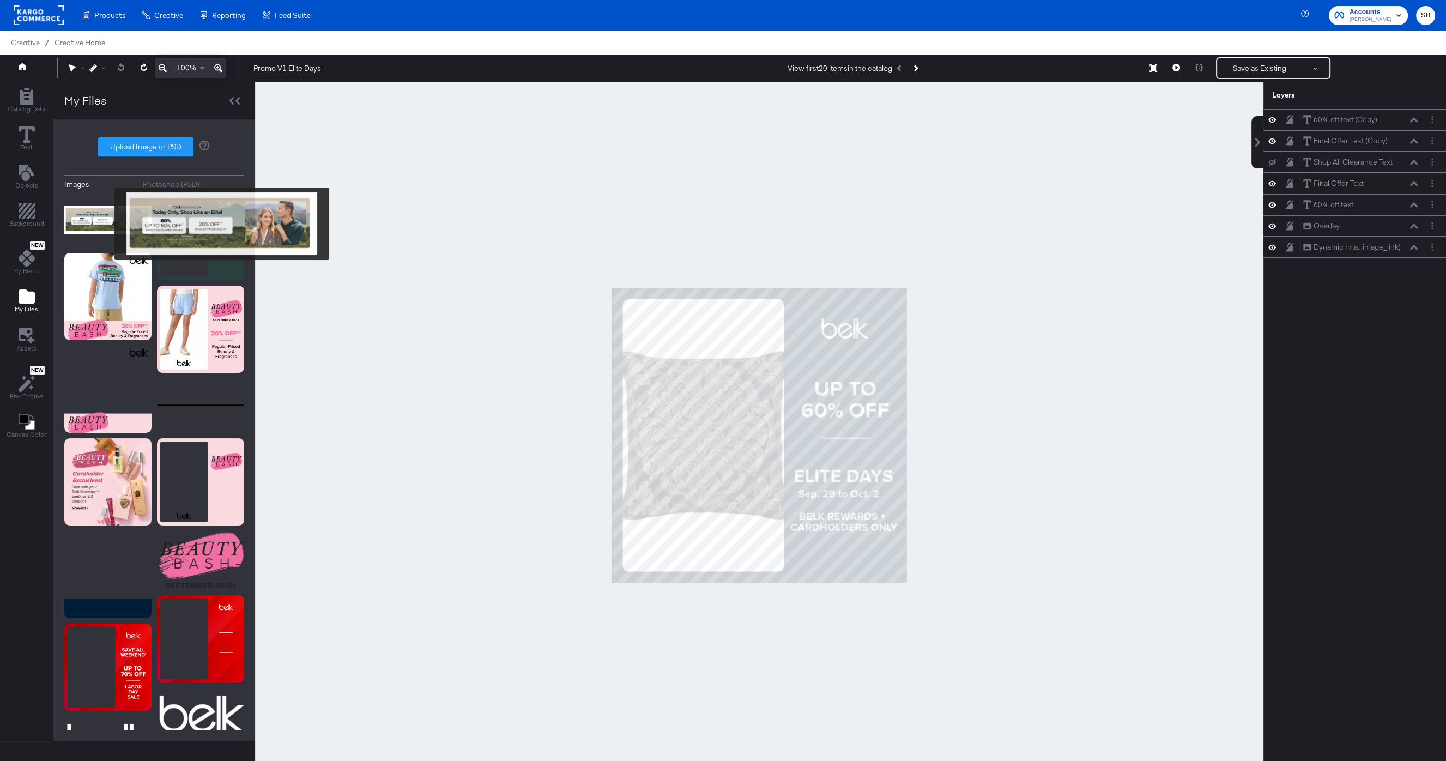
click at [107, 224] on img at bounding box center [107, 220] width 87 height 55
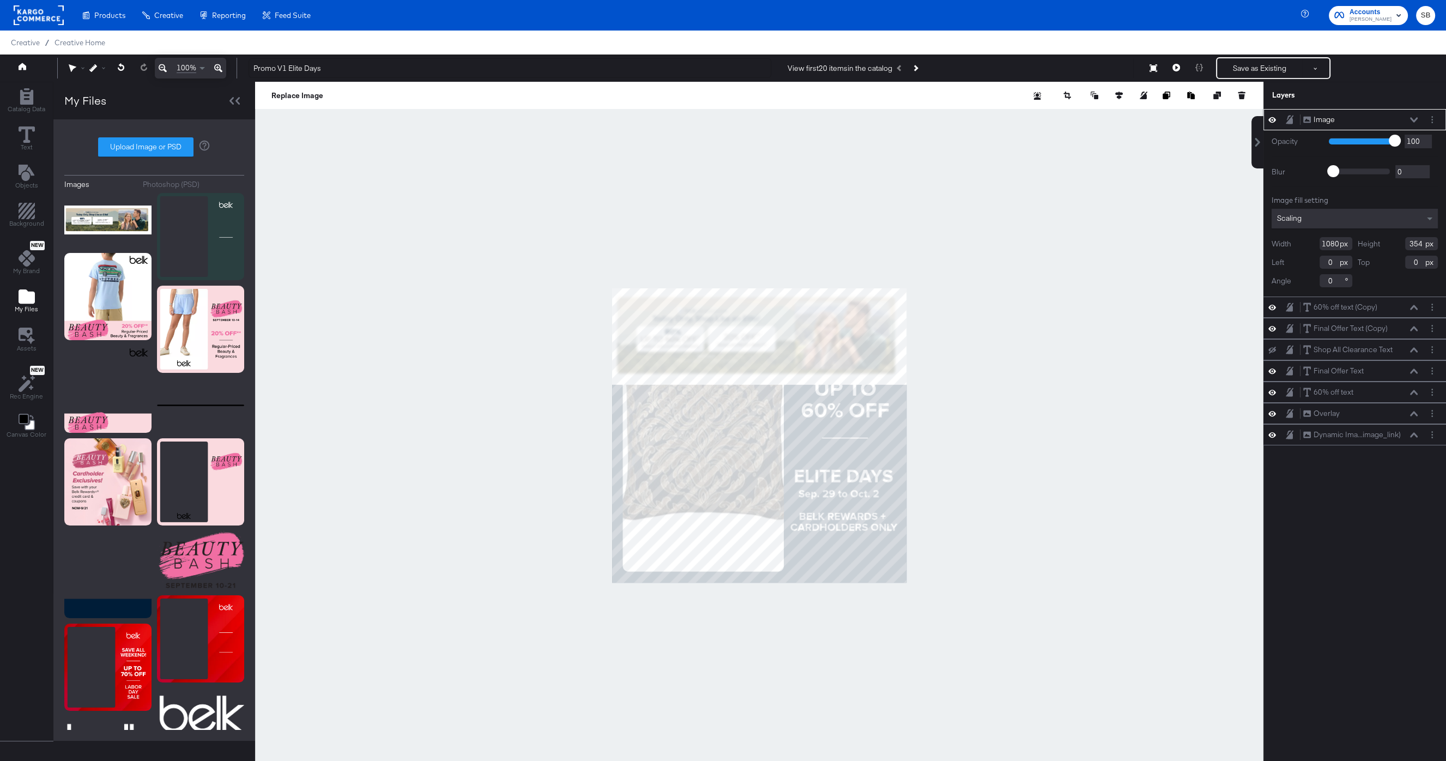
type input "-866"
type input "-321"
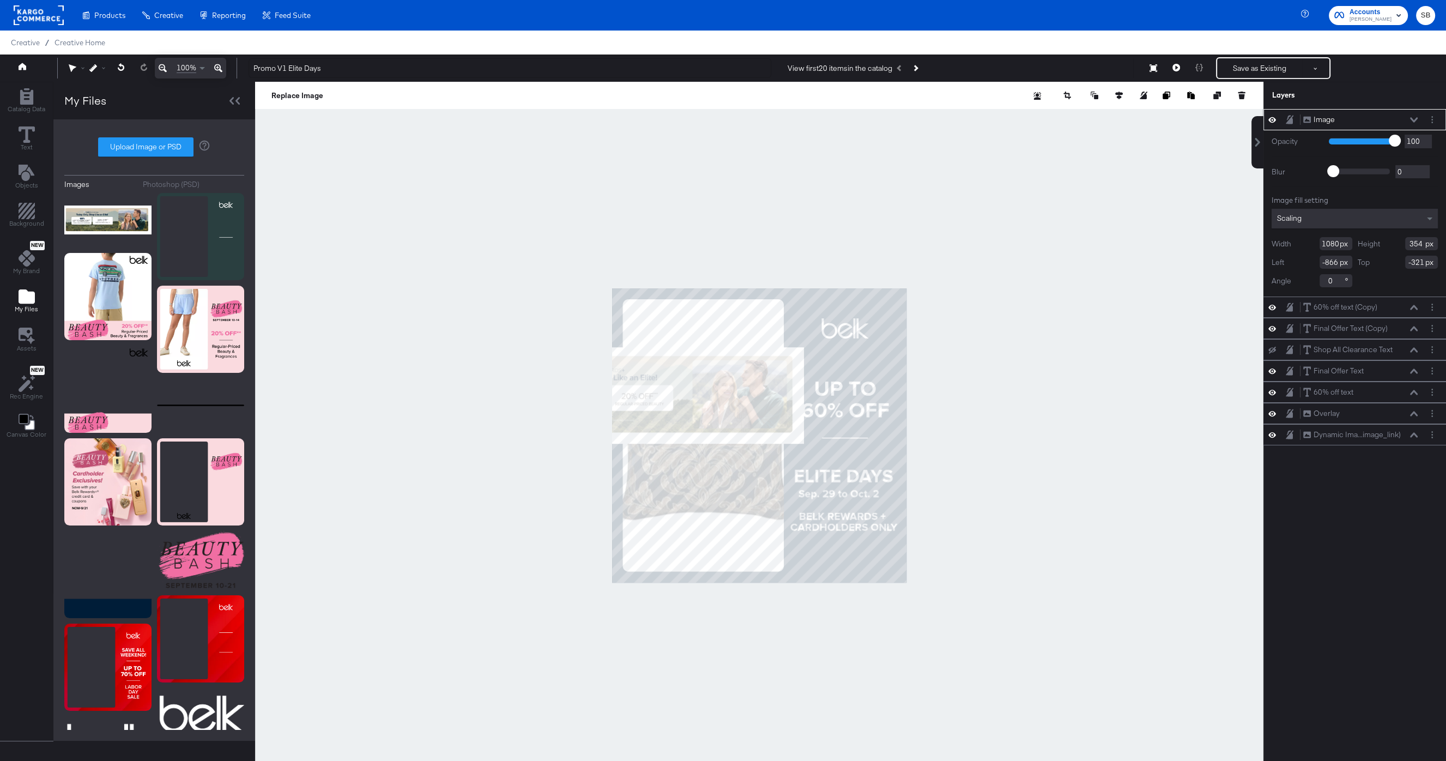
drag, startPoint x: 118, startPoint y: 218, endPoint x: 578, endPoint y: 383, distance: 488.7
click at [578, 383] on div at bounding box center [759, 435] width 1009 height 707
type input "-376"
type input "216"
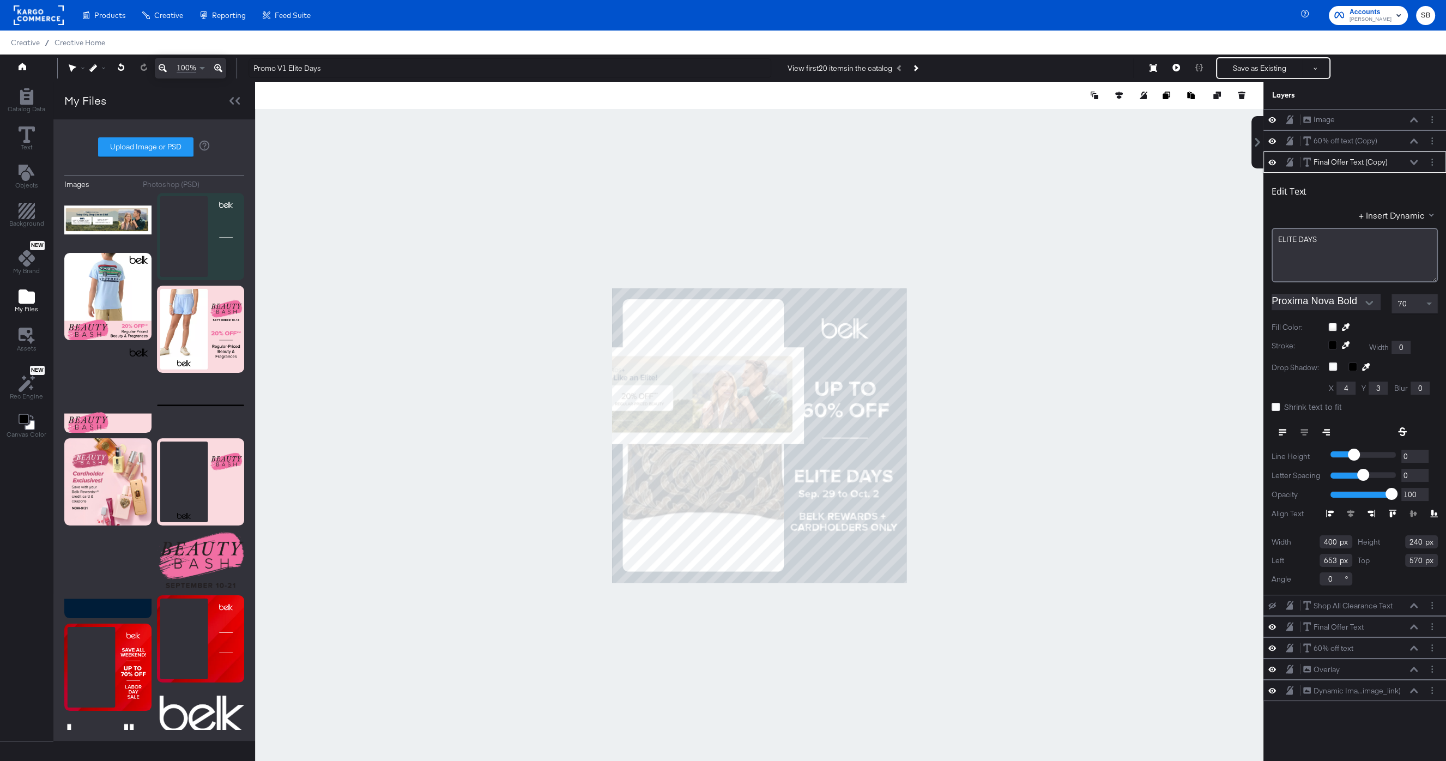
click at [1349, 325] on icon at bounding box center [1346, 327] width 8 height 8
click at [649, 397] on div at bounding box center [760, 435] width 1008 height 707
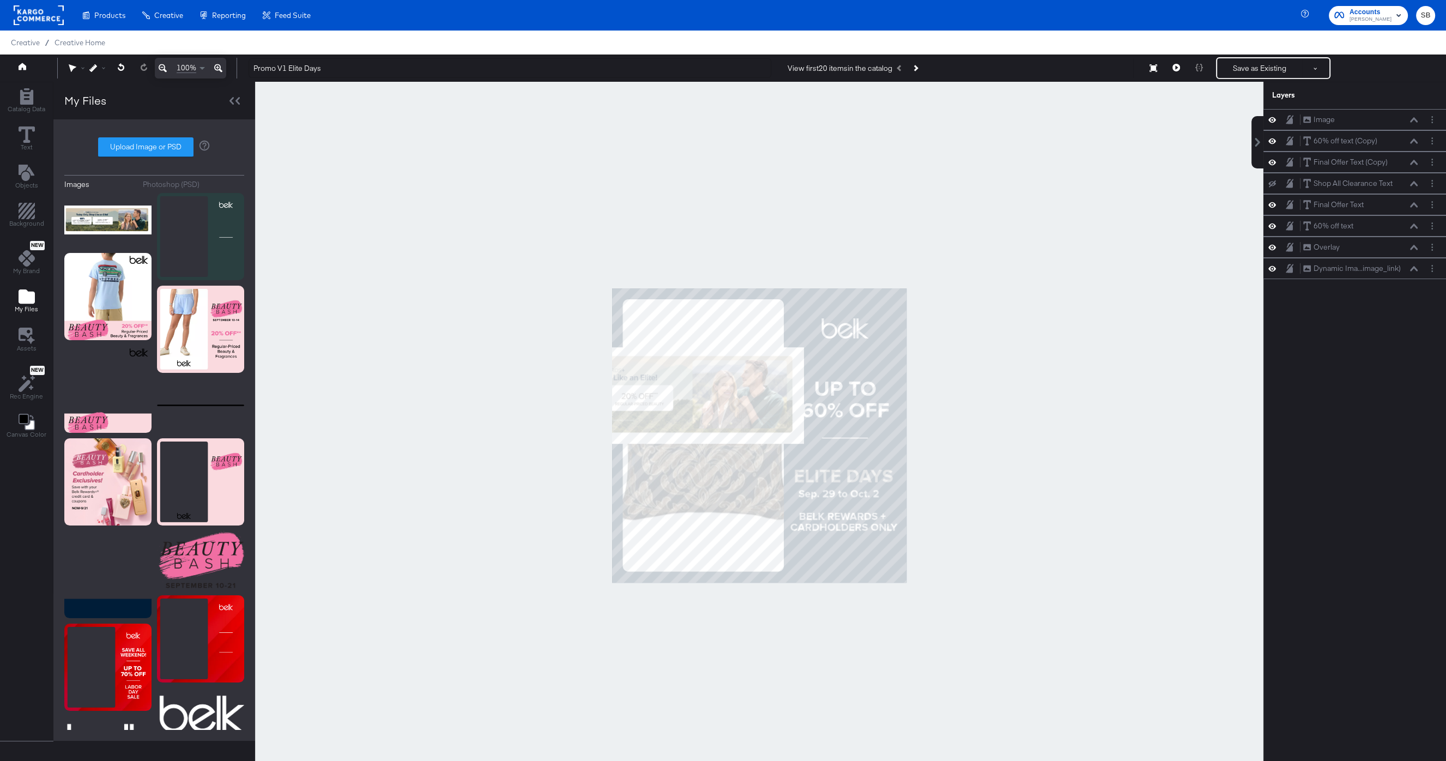
click at [997, 420] on div at bounding box center [759, 435] width 1009 height 707
